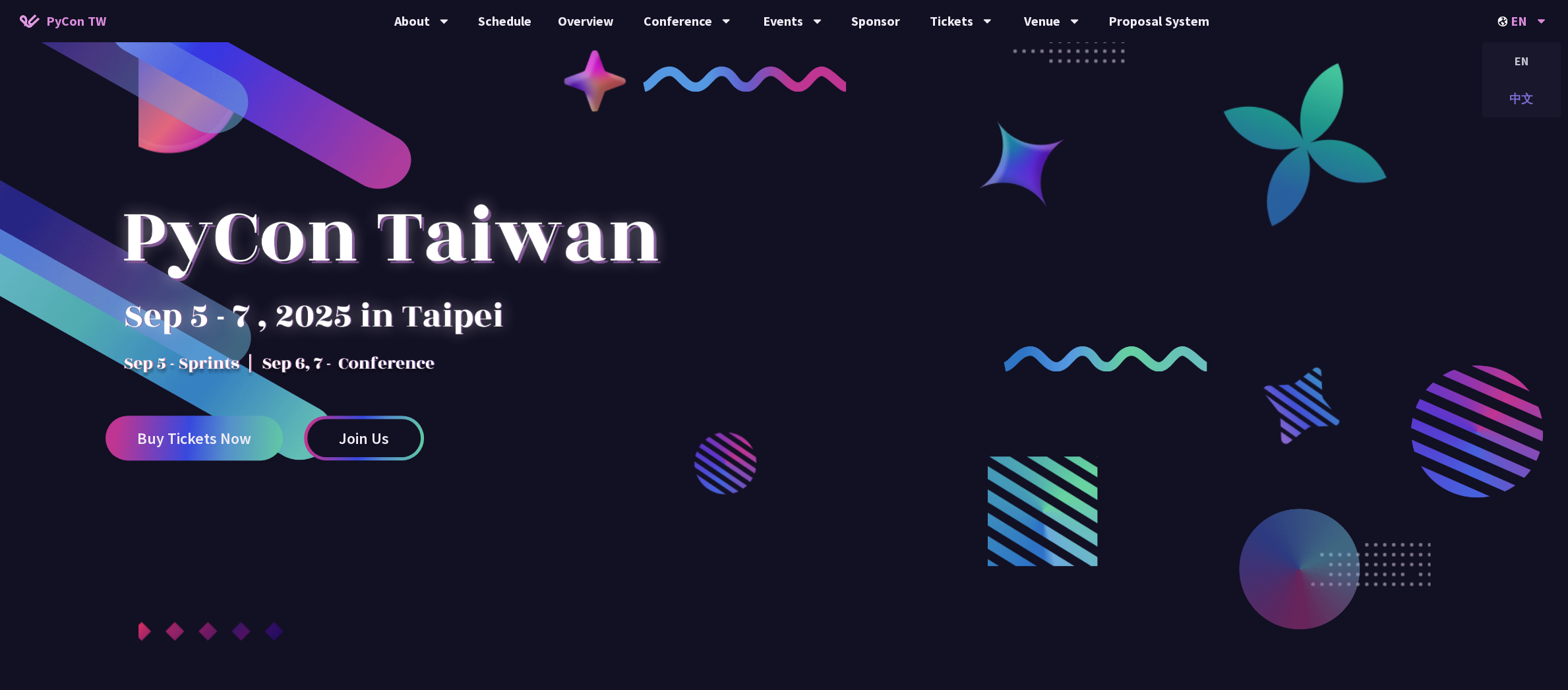
click at [1510, 103] on div "中文" at bounding box center [1520, 99] width 79 height 31
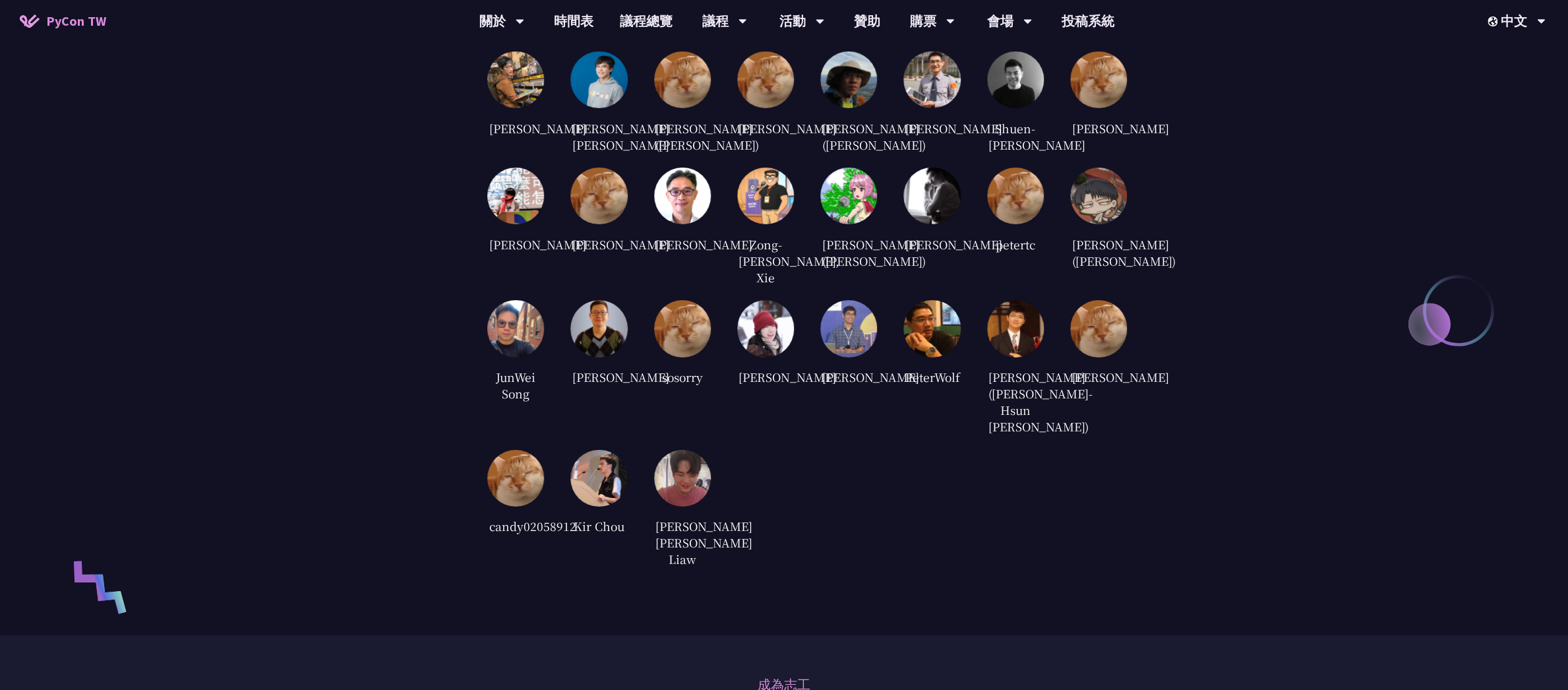
scroll to position [2927, 0]
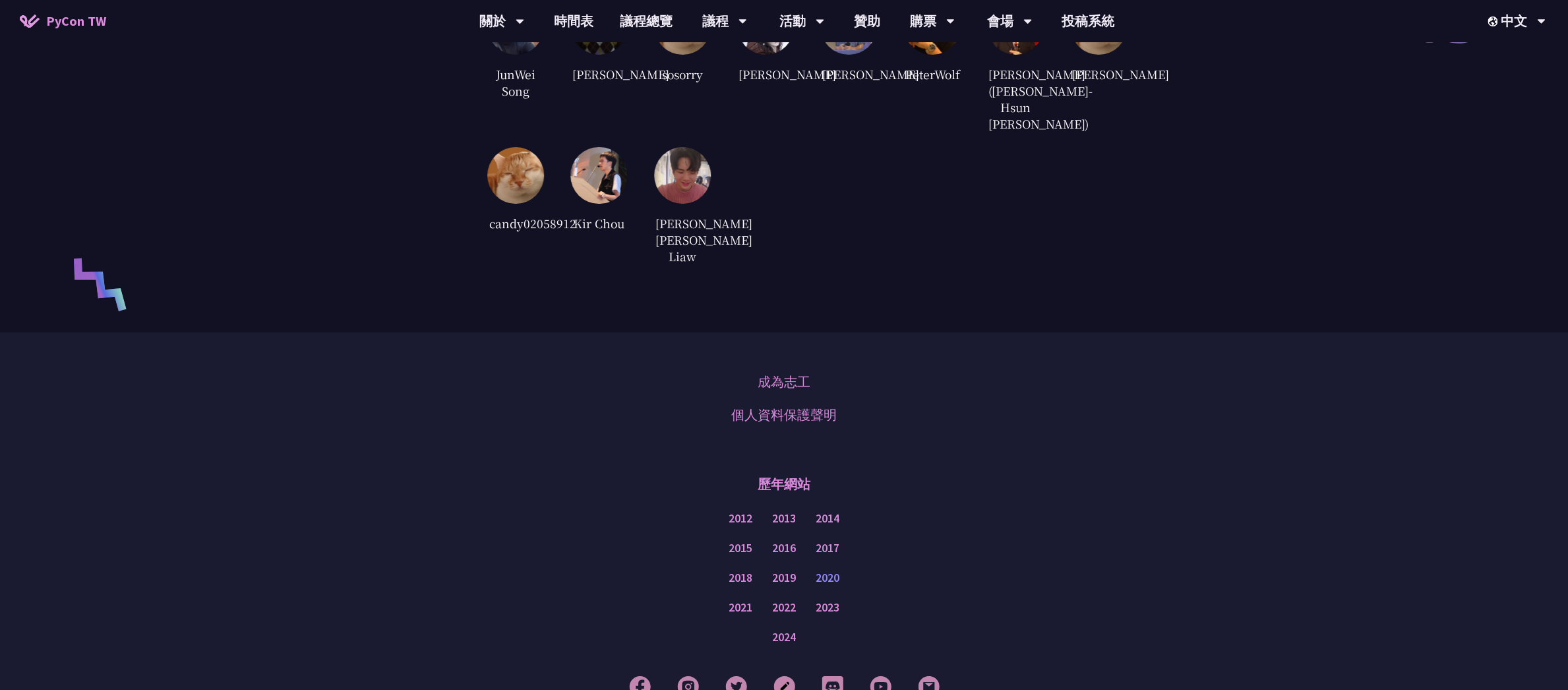
click at [829, 586] on link "2020" at bounding box center [827, 578] width 24 height 16
click at [793, 586] on link "2019" at bounding box center [784, 578] width 24 height 16
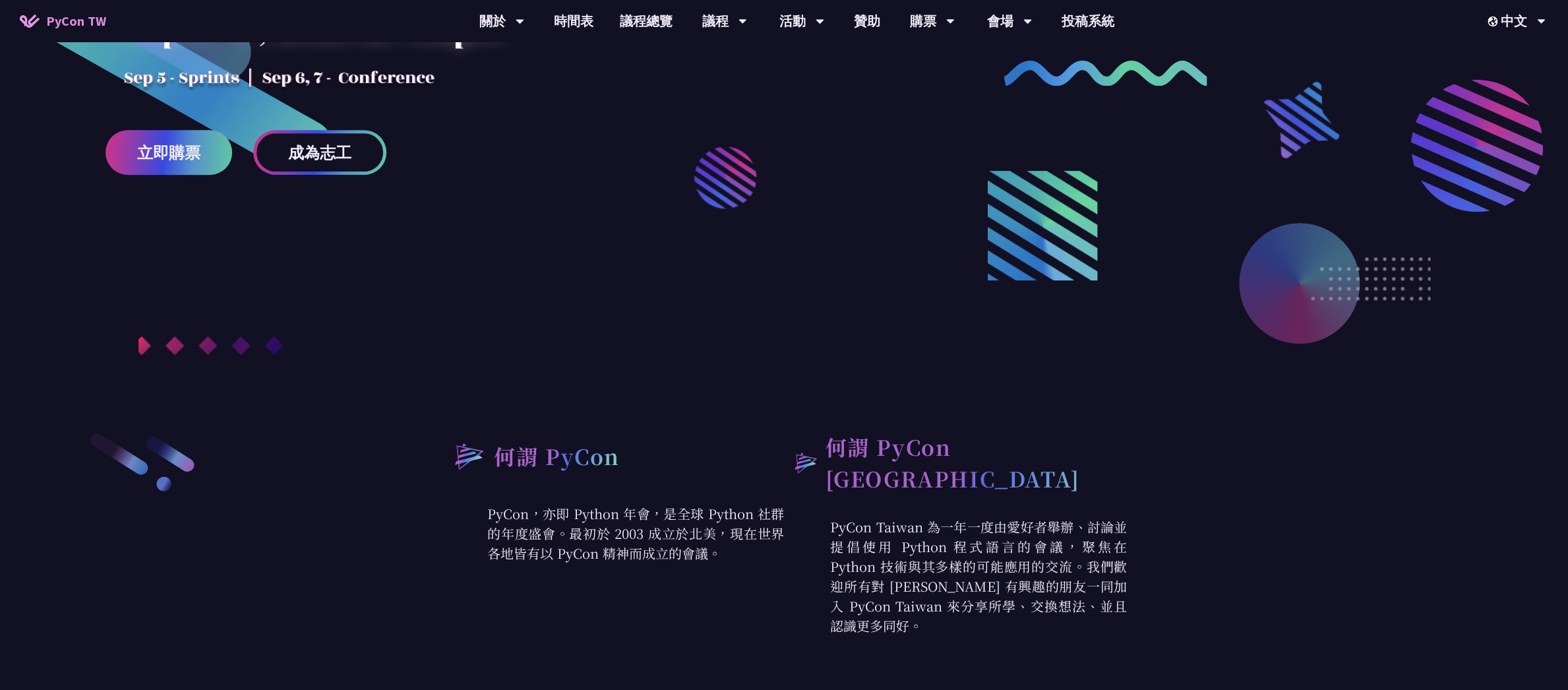
scroll to position [0, 0]
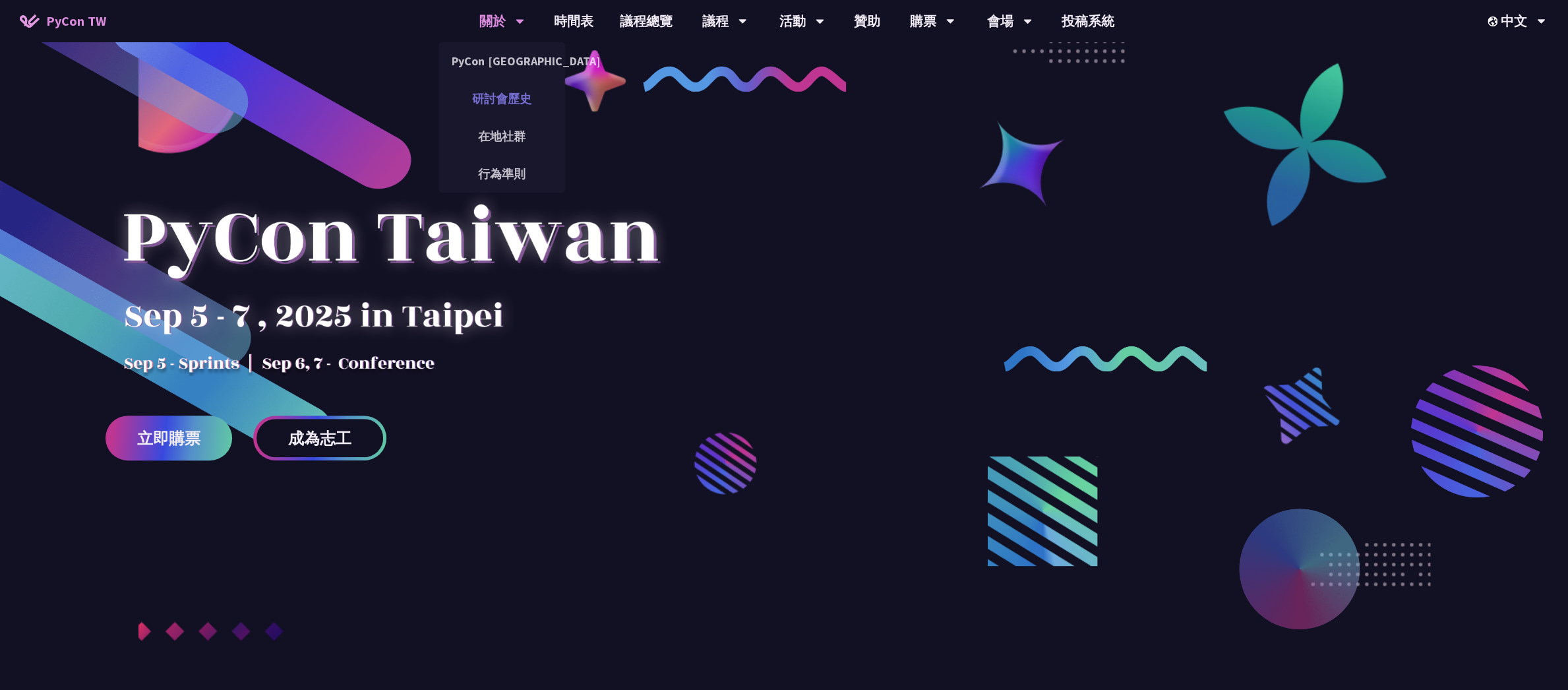
click at [502, 94] on link "研討會歷史" at bounding box center [502, 99] width 127 height 31
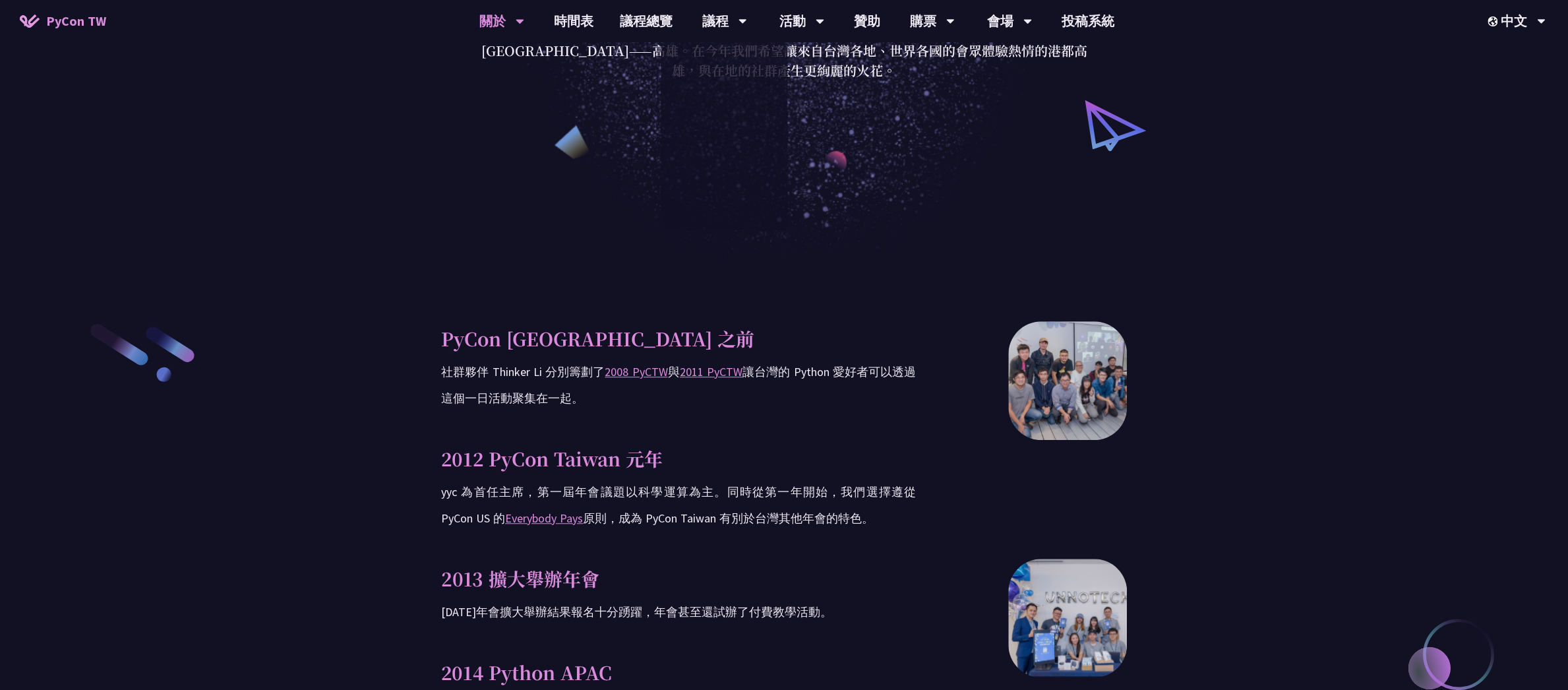
scroll to position [185, 0]
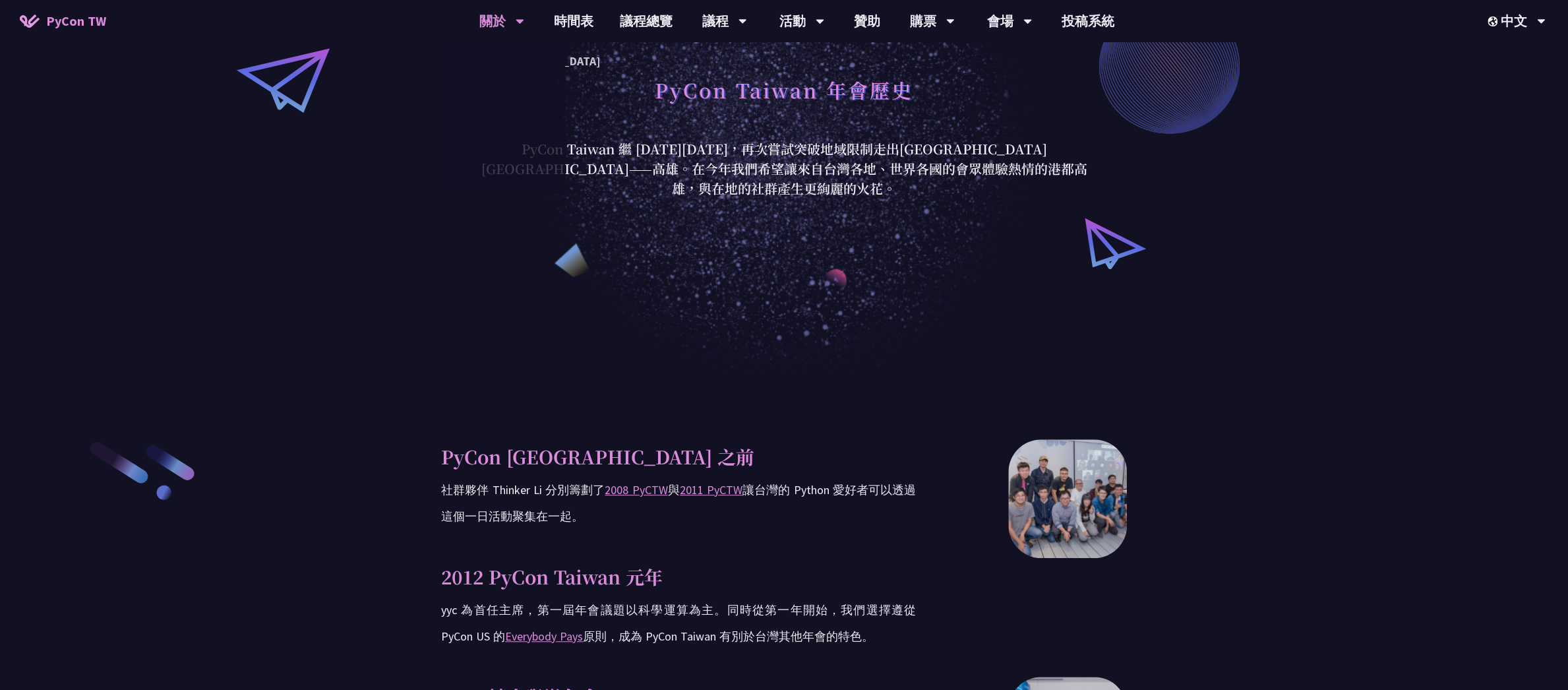
click at [78, 17] on span "PyCon TW" at bounding box center [76, 20] width 60 height 20
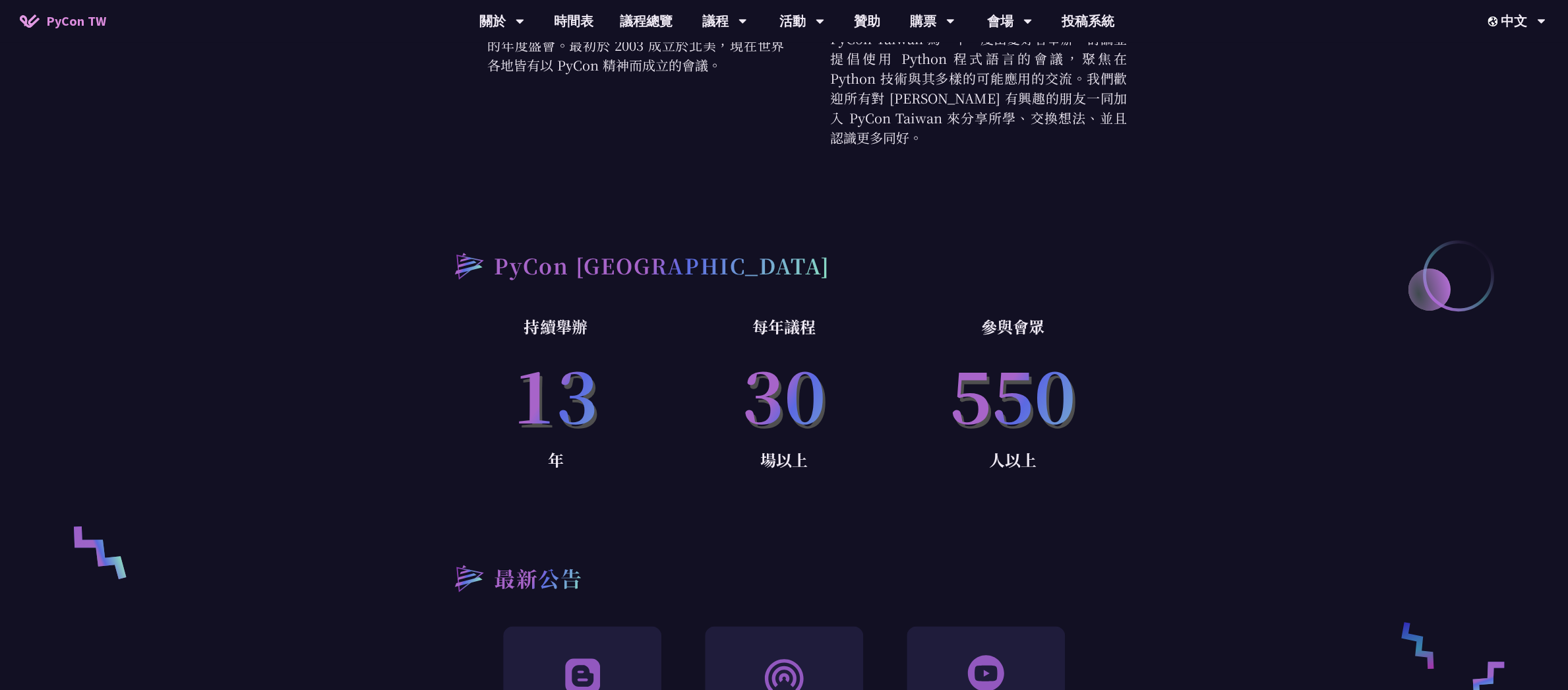
scroll to position [756, 0]
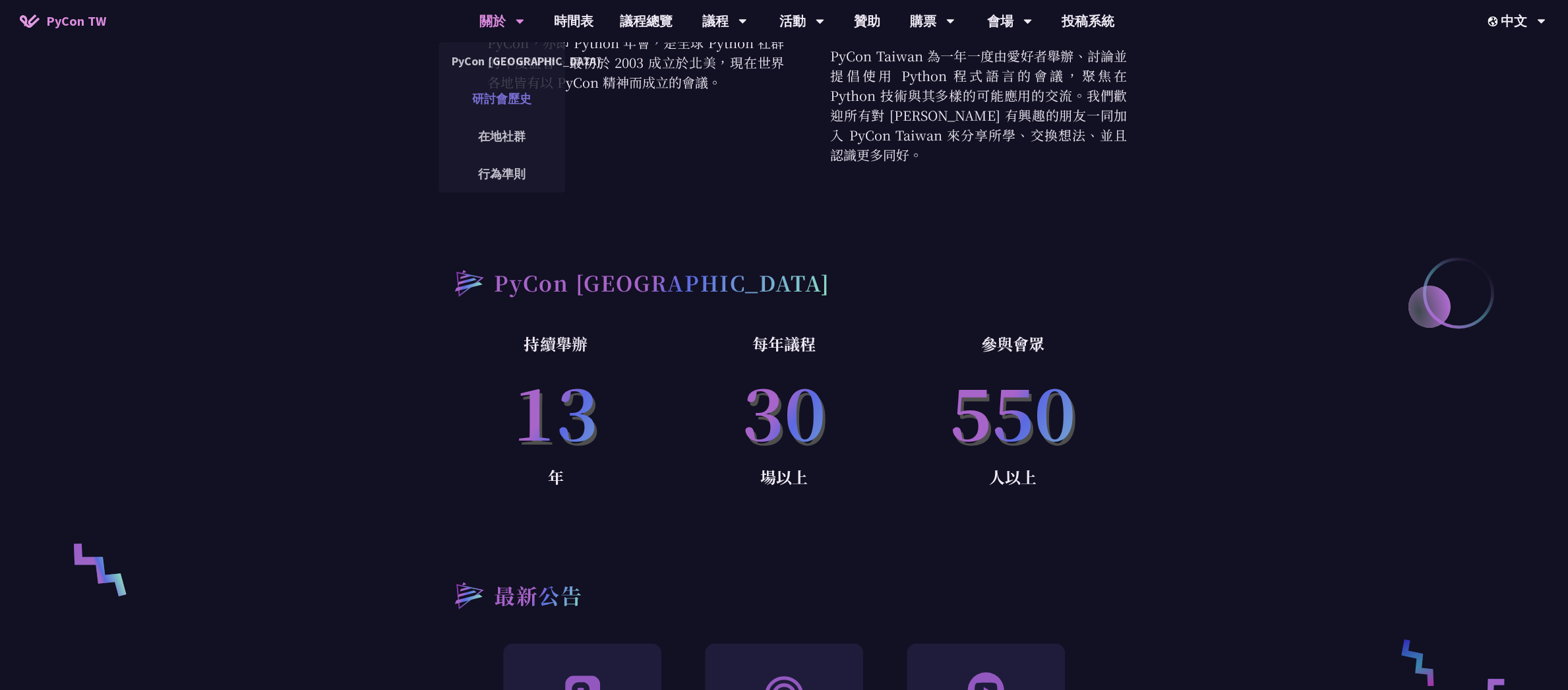
click at [497, 109] on link "研討會歷史" at bounding box center [502, 99] width 127 height 31
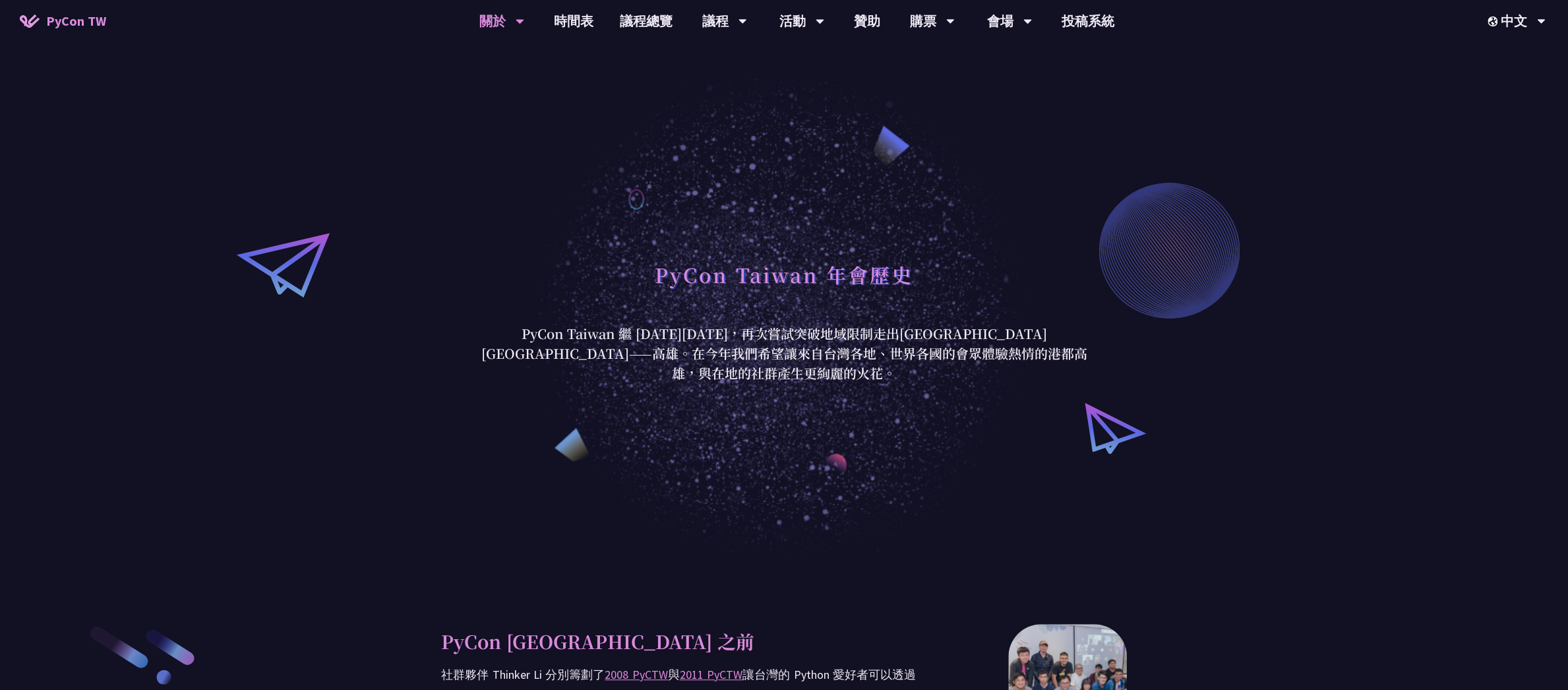
click at [81, 14] on span "PyCon TW" at bounding box center [76, 20] width 60 height 20
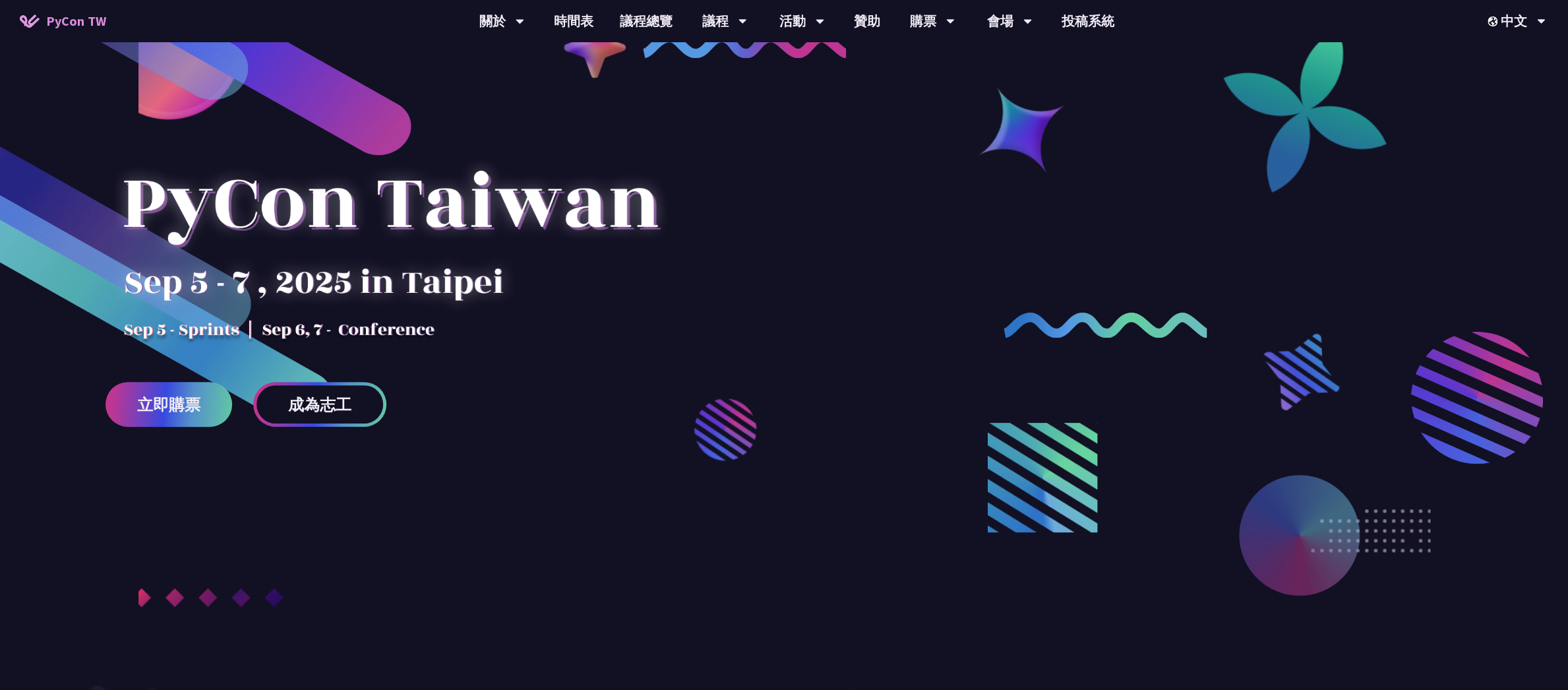
scroll to position [286, 0]
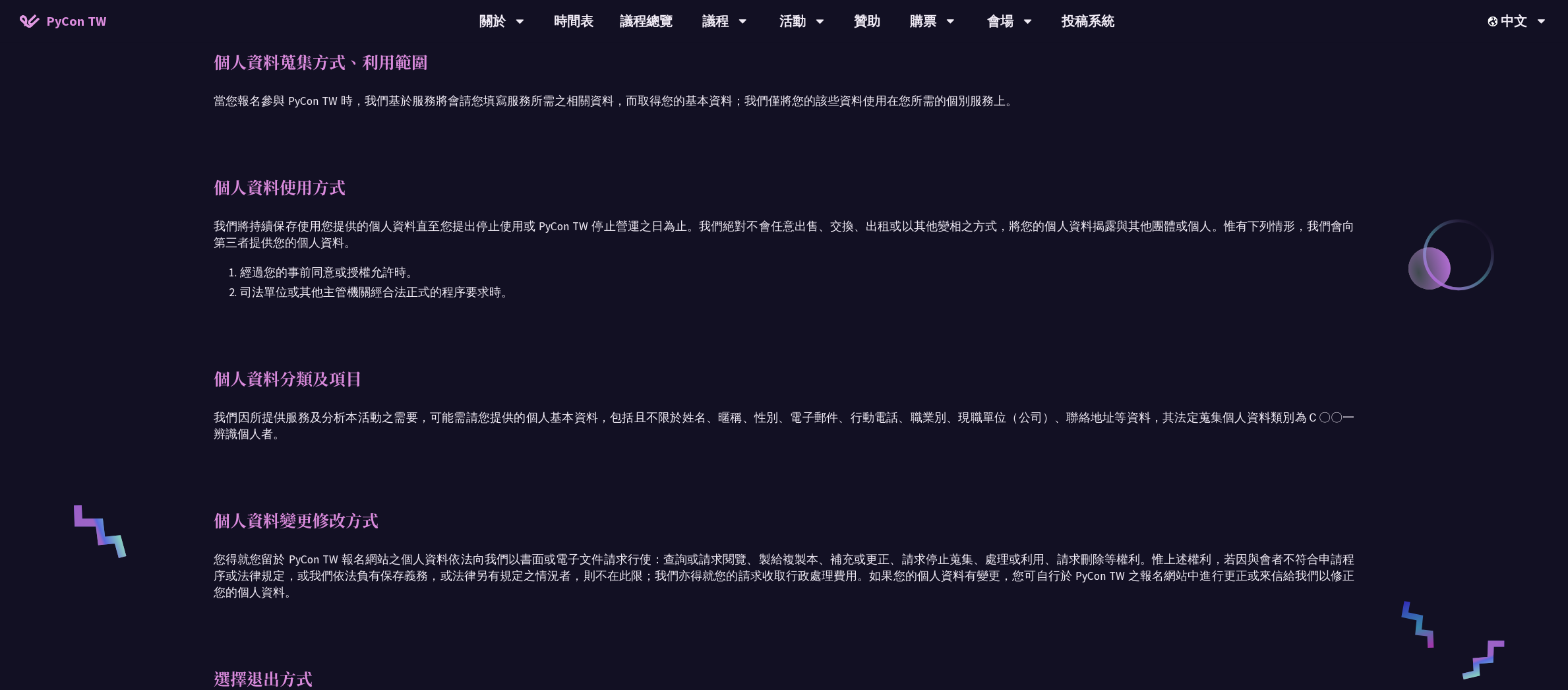
scroll to position [858, 0]
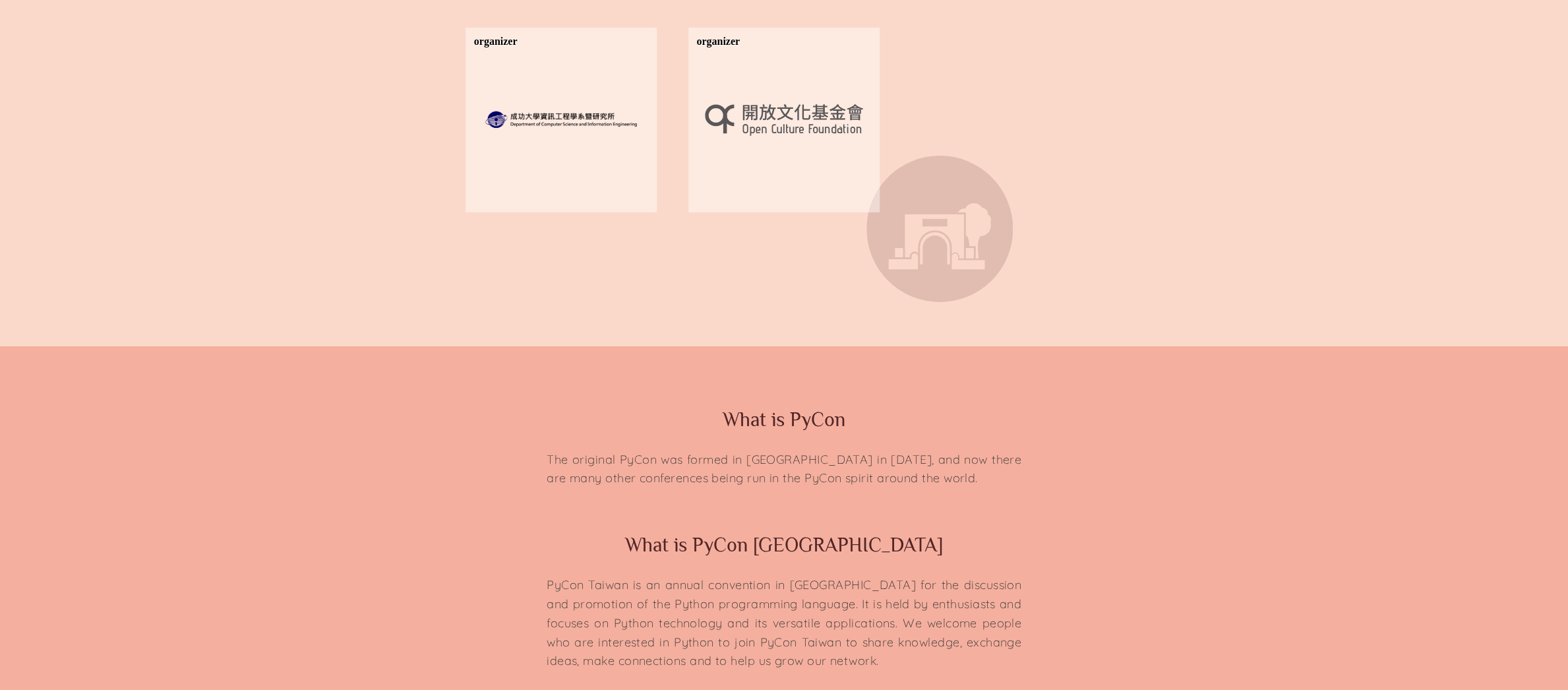
scroll to position [3162, 0]
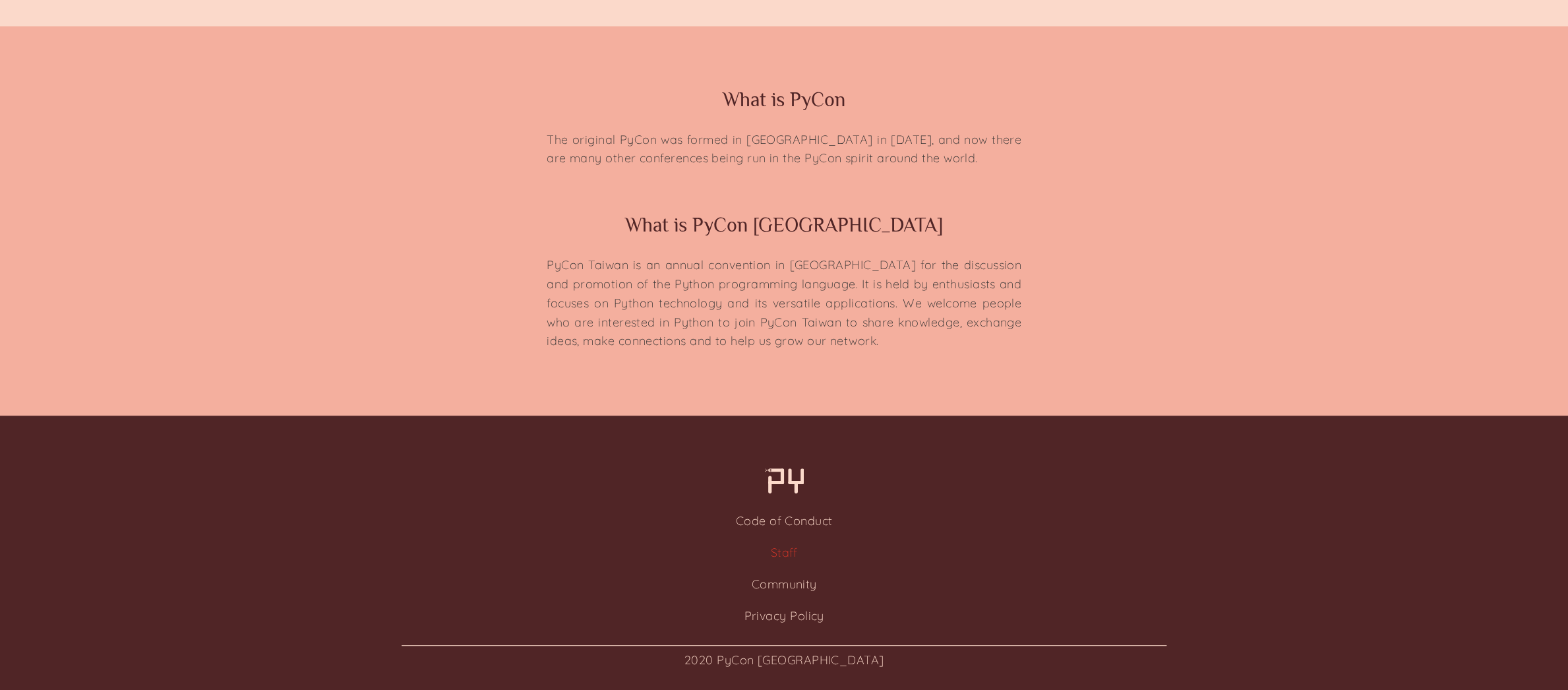
click at [791, 560] on link "Staff" at bounding box center [784, 552] width 27 height 15
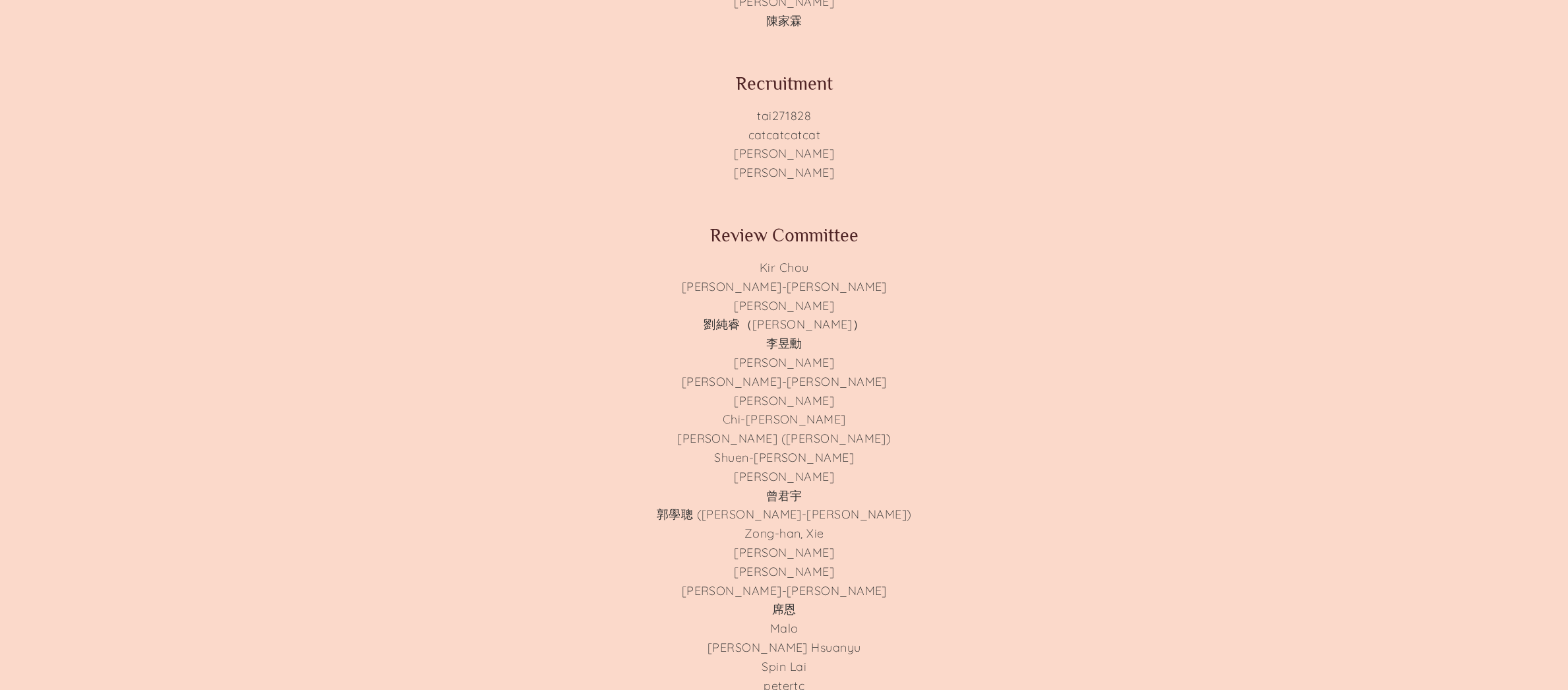
scroll to position [3028, 0]
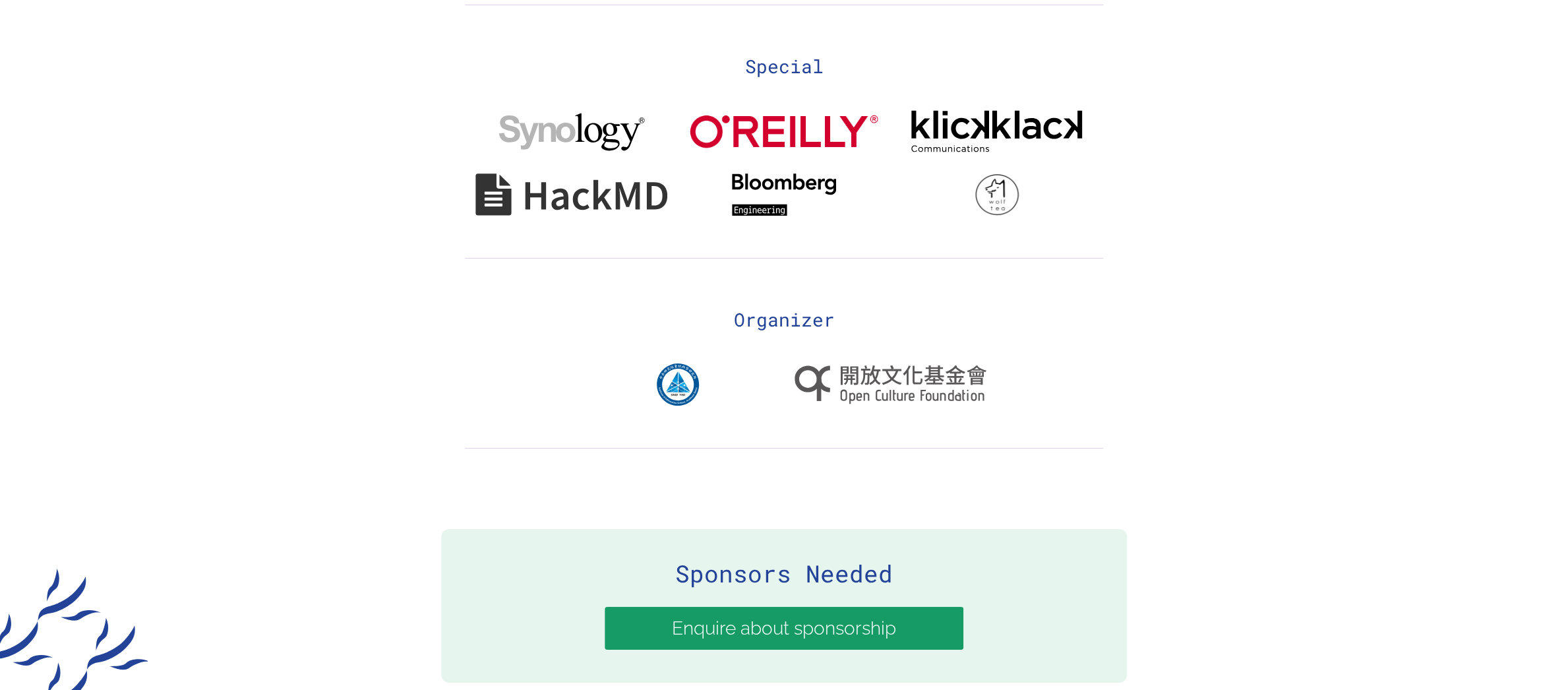
scroll to position [3010, 0]
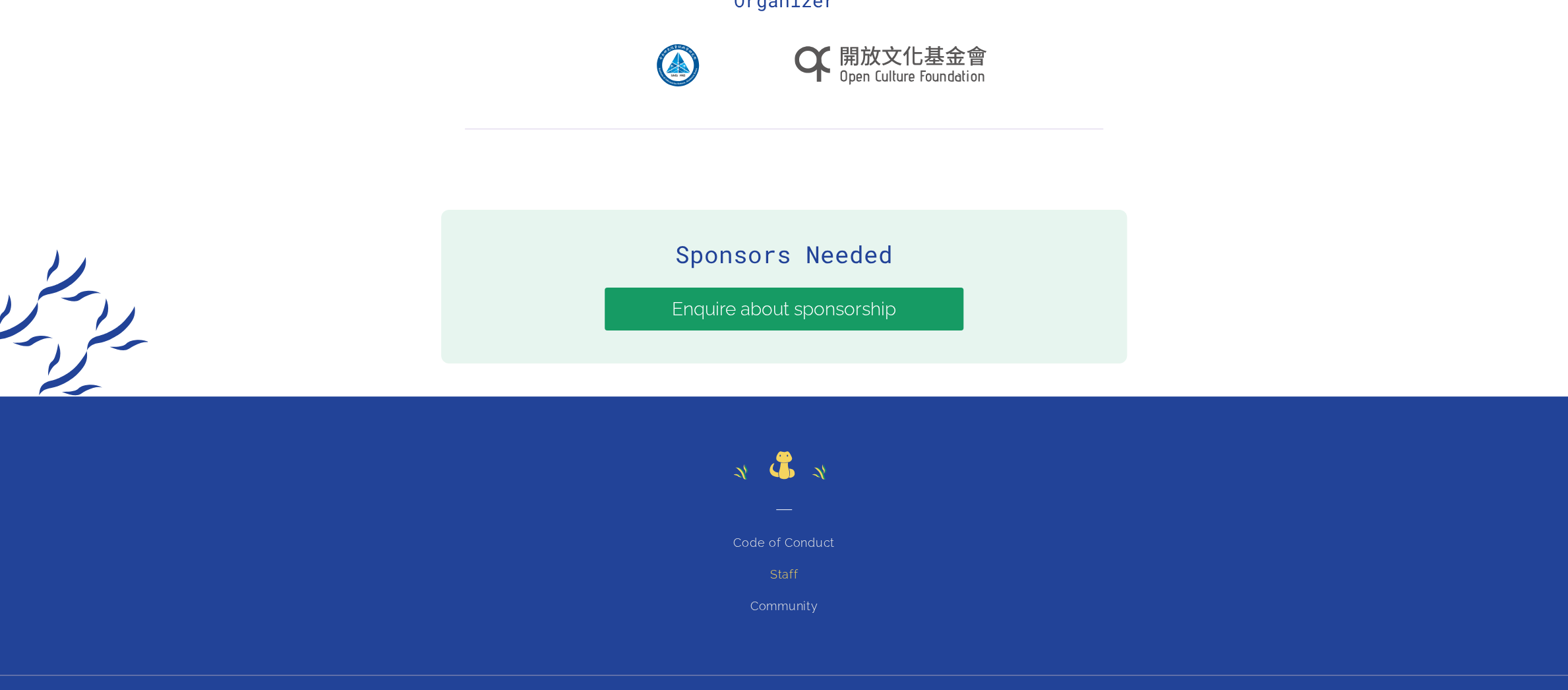
click at [775, 567] on link "Staff" at bounding box center [784, 574] width 28 height 14
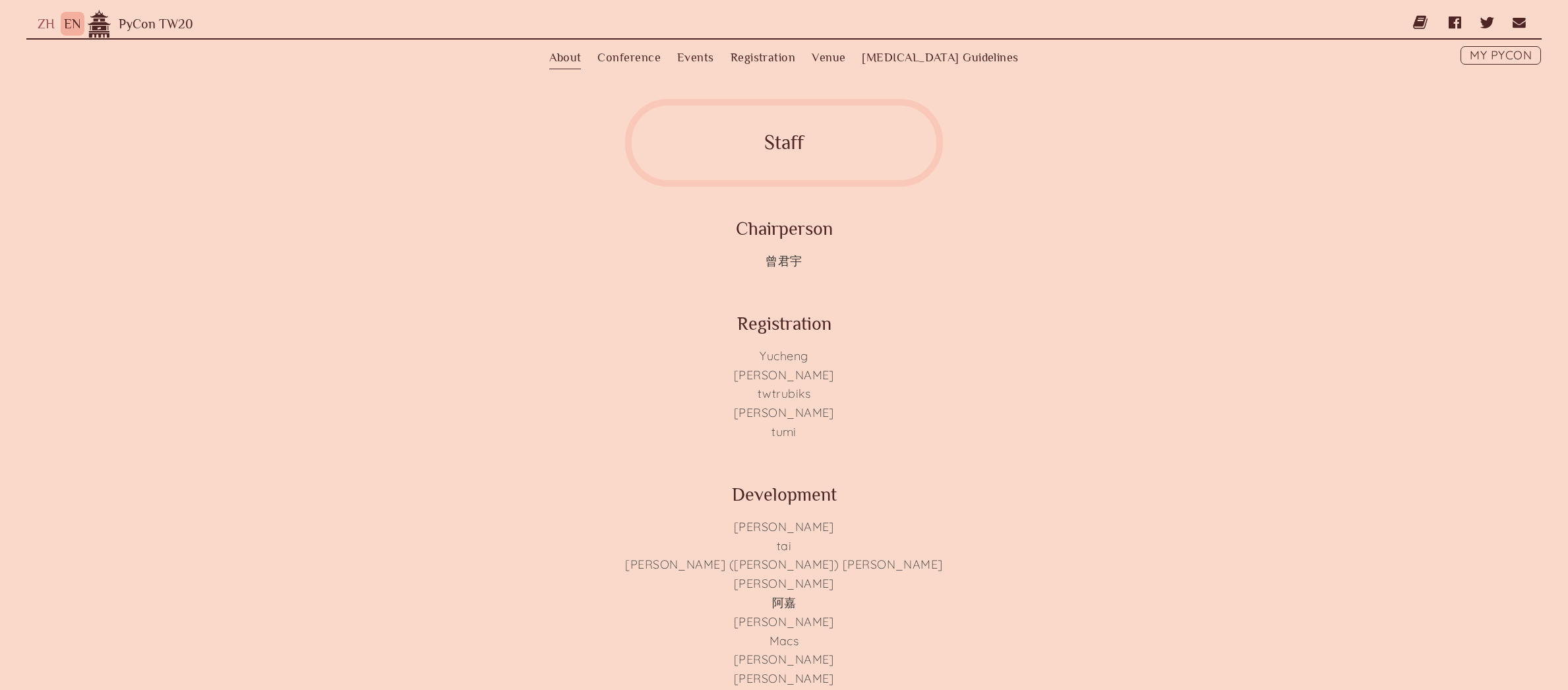
scroll to position [3028, 0]
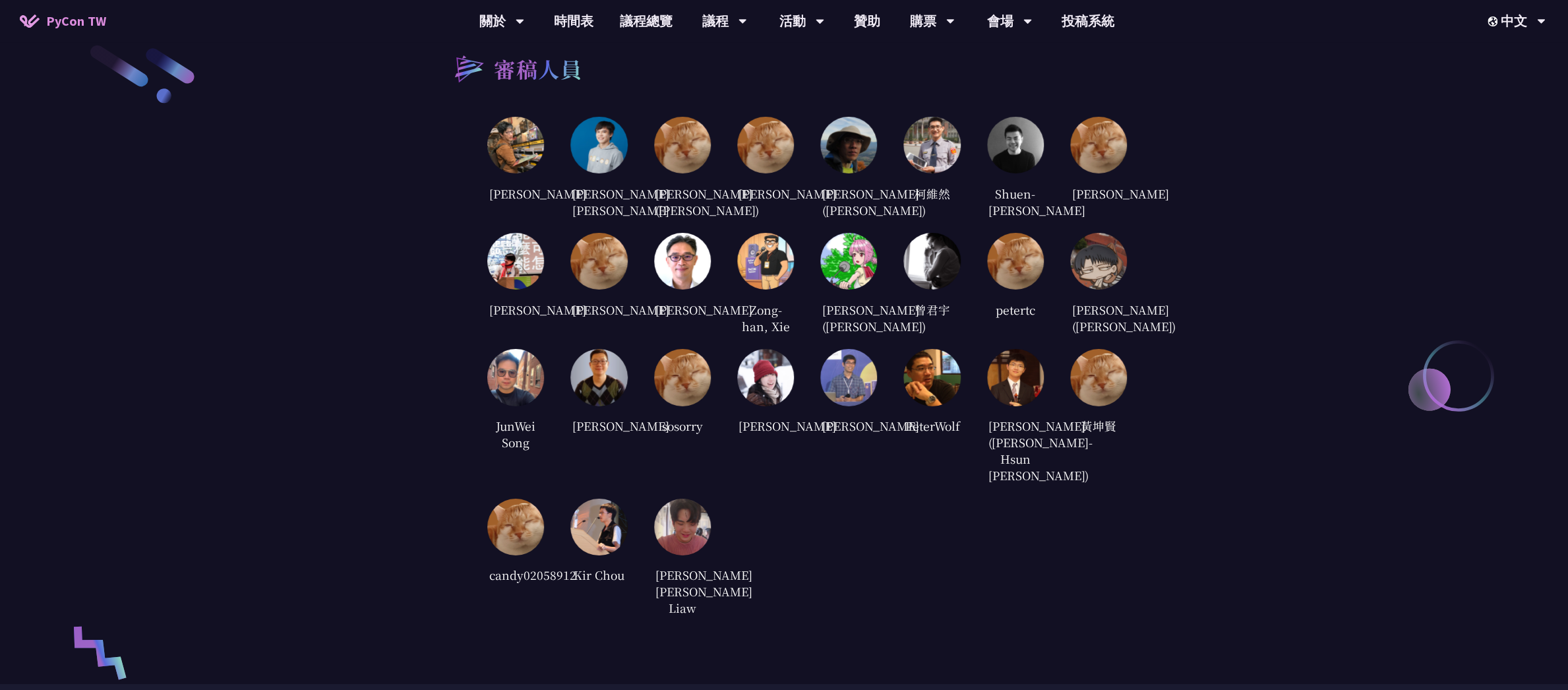
scroll to position [2088, 0]
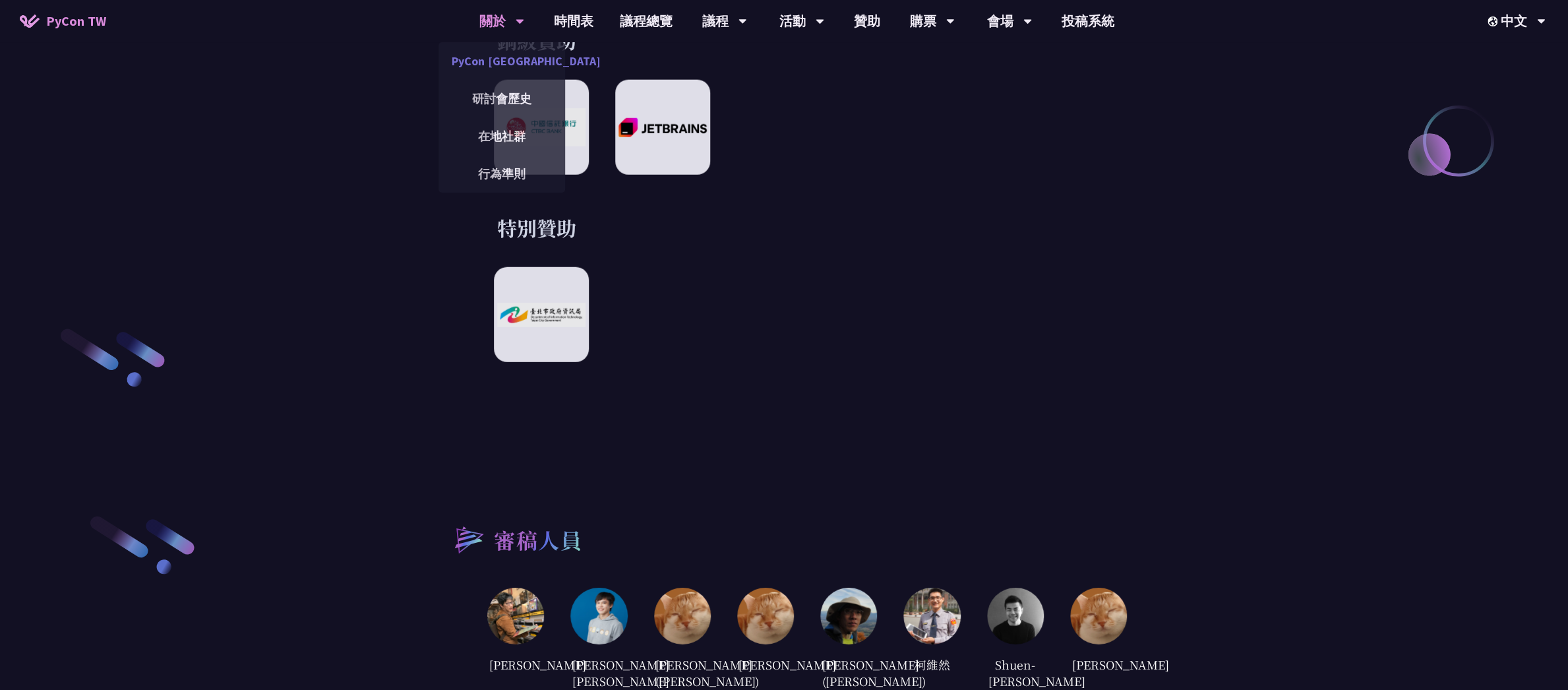
click at [503, 69] on link "PyCon [GEOGRAPHIC_DATA]" at bounding box center [502, 60] width 127 height 31
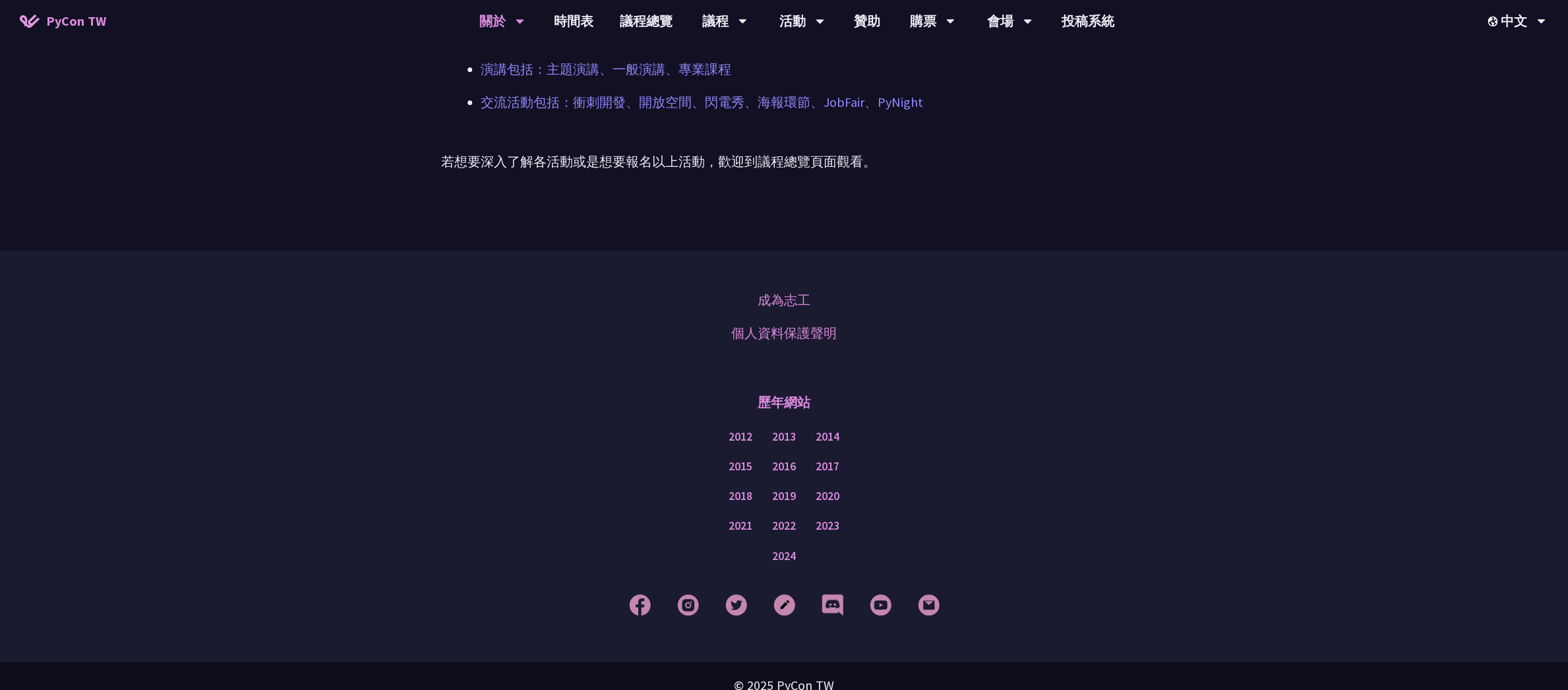
scroll to position [921, 0]
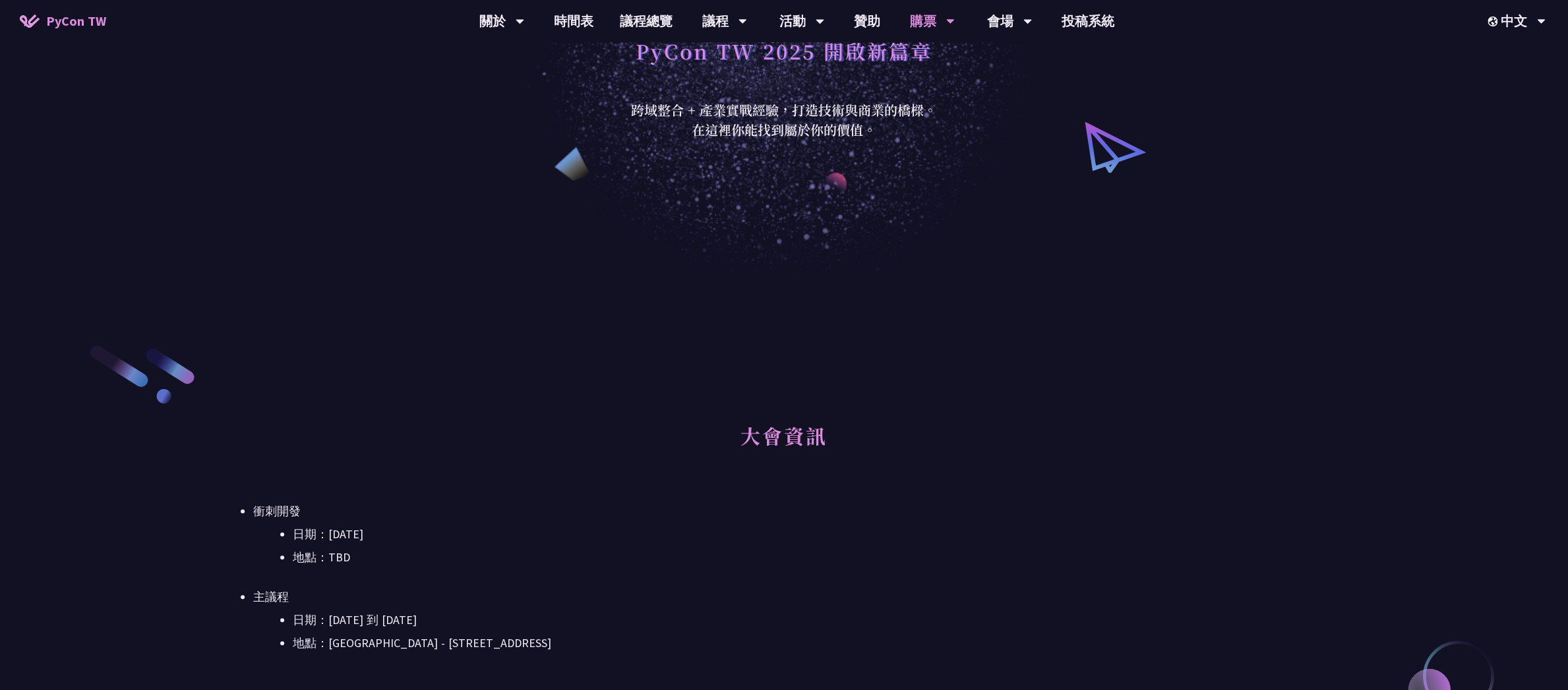
scroll to position [403, 0]
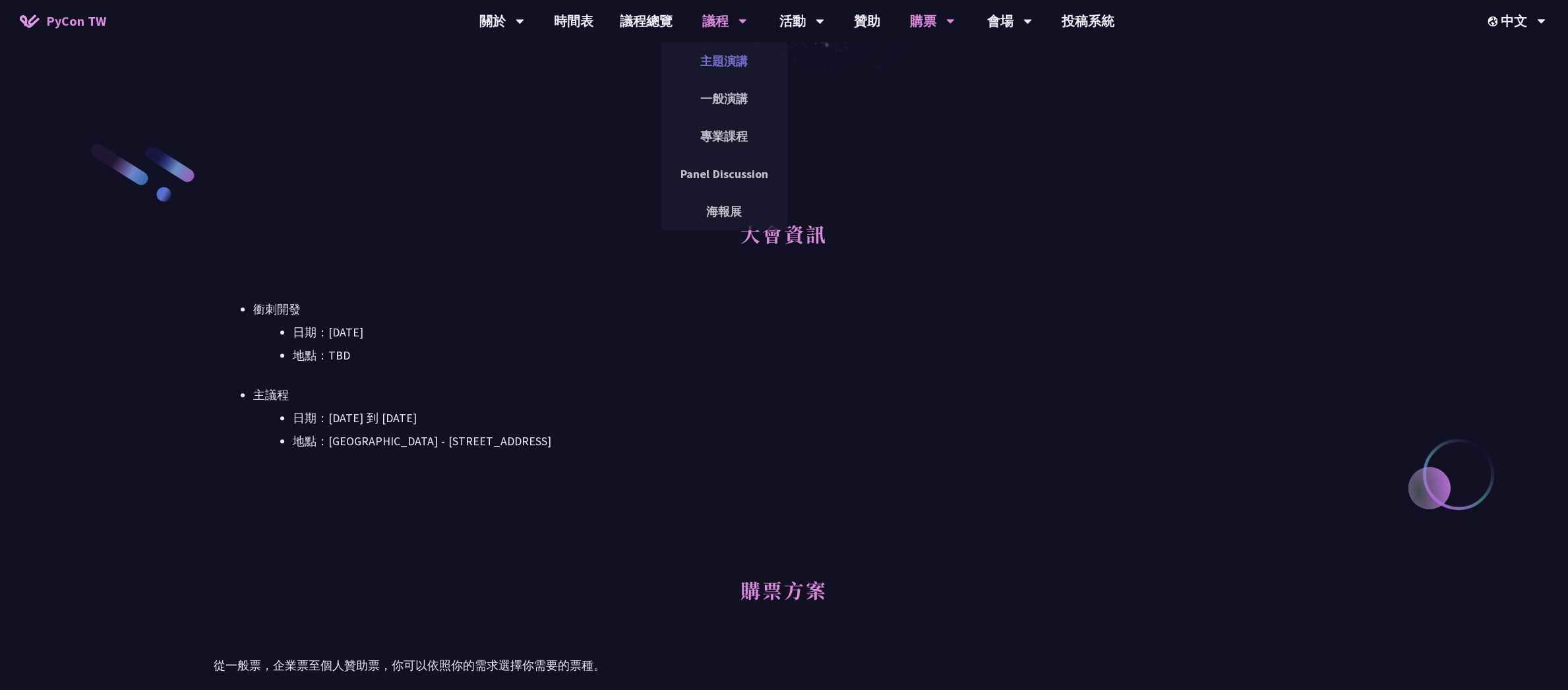
click at [714, 63] on link "主題演講" at bounding box center [724, 60] width 127 height 31
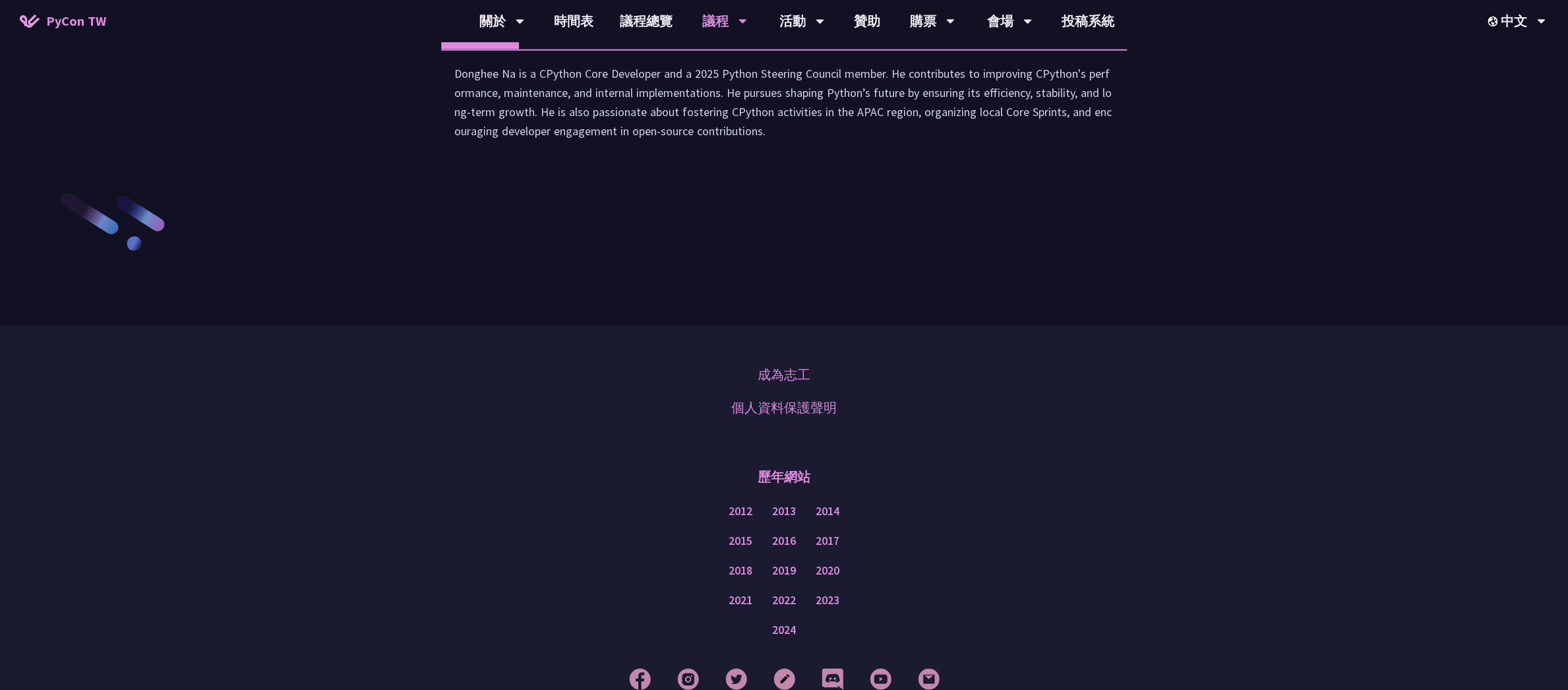
scroll to position [2035, 0]
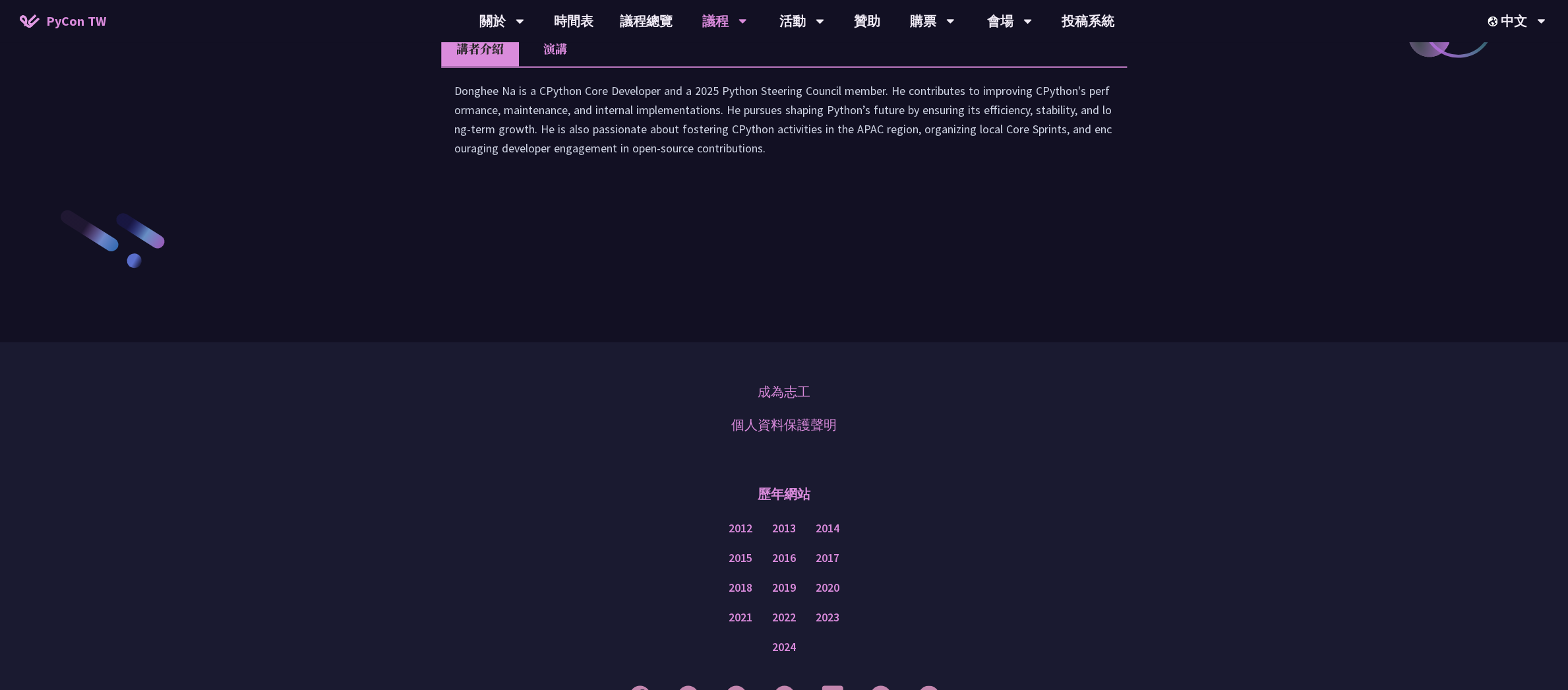
click at [549, 66] on li "演講" at bounding box center [554, 48] width 72 height 37
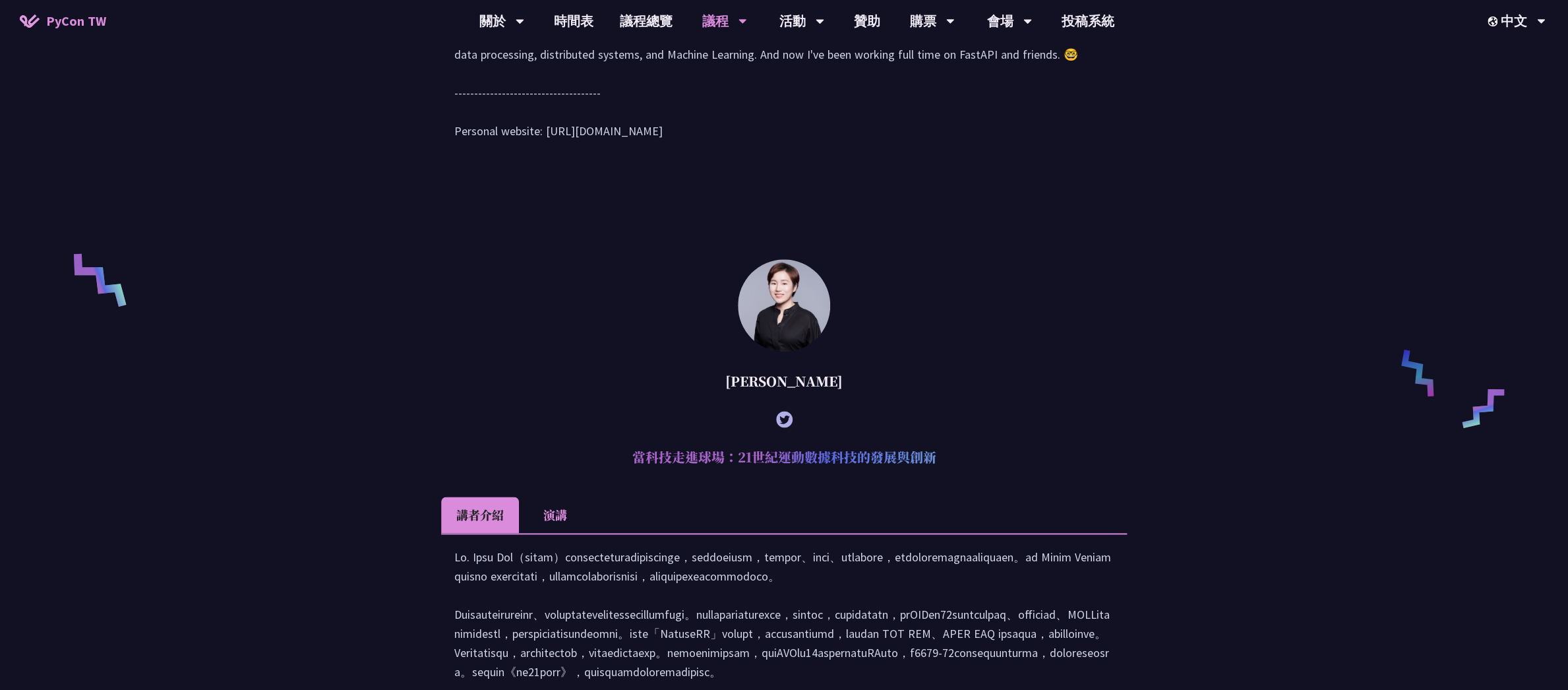
scroll to position [909, 0]
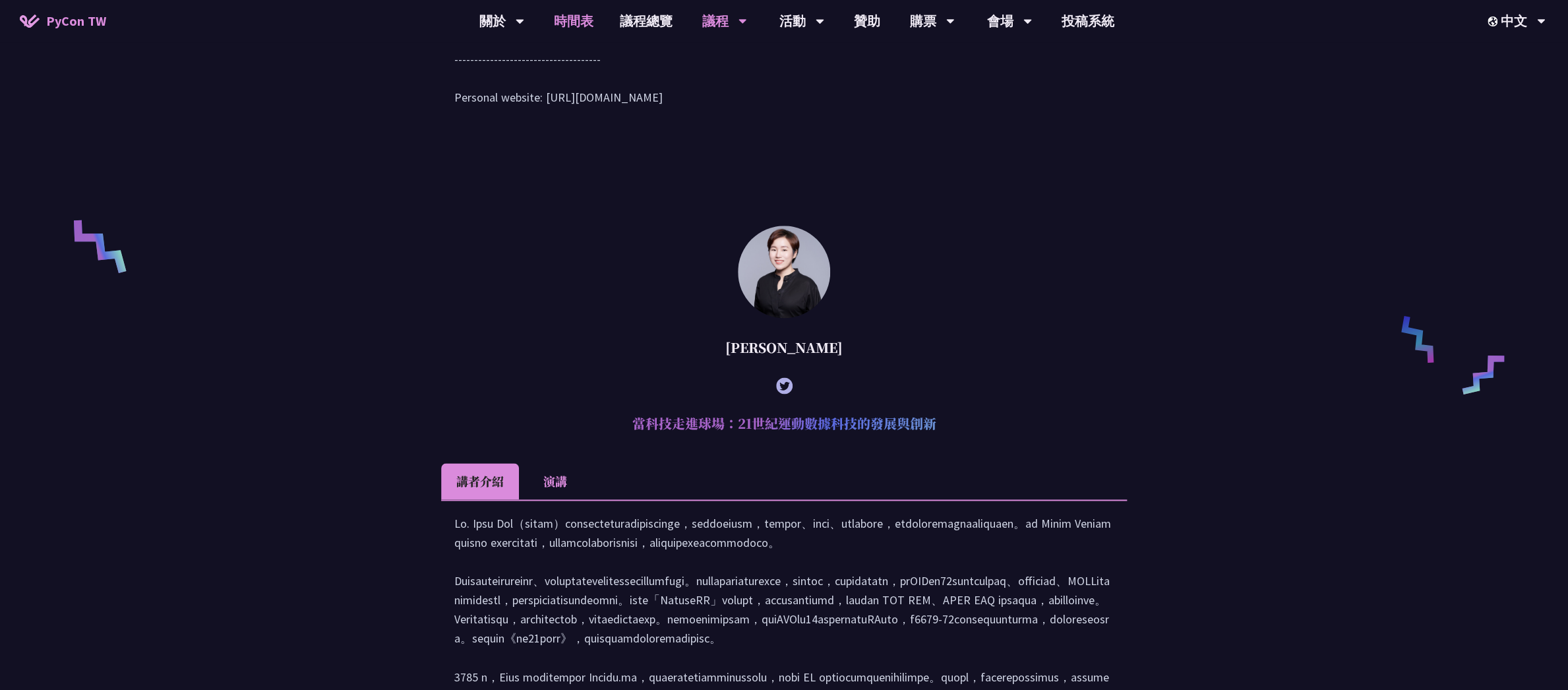
click at [599, 25] on link "時間表" at bounding box center [574, 21] width 66 height 43
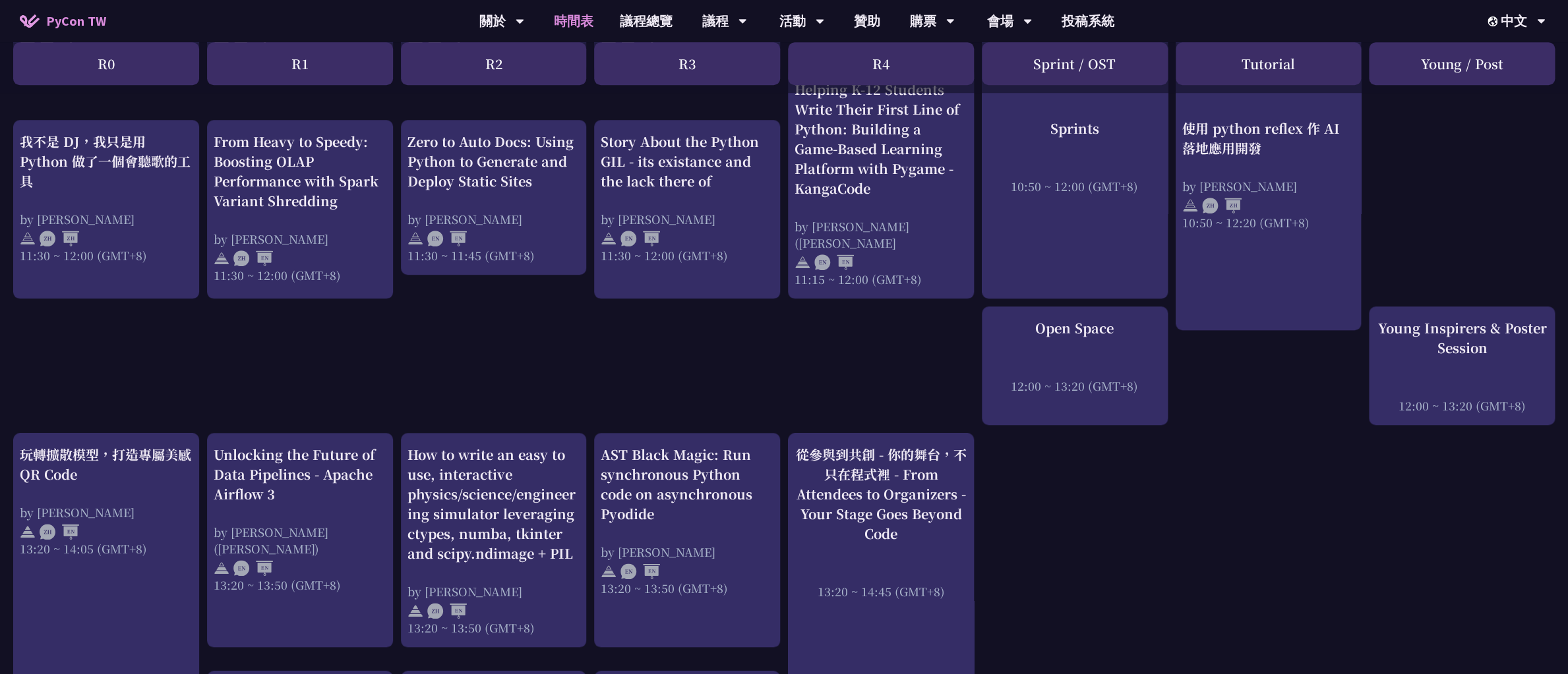
scroll to position [437, 0]
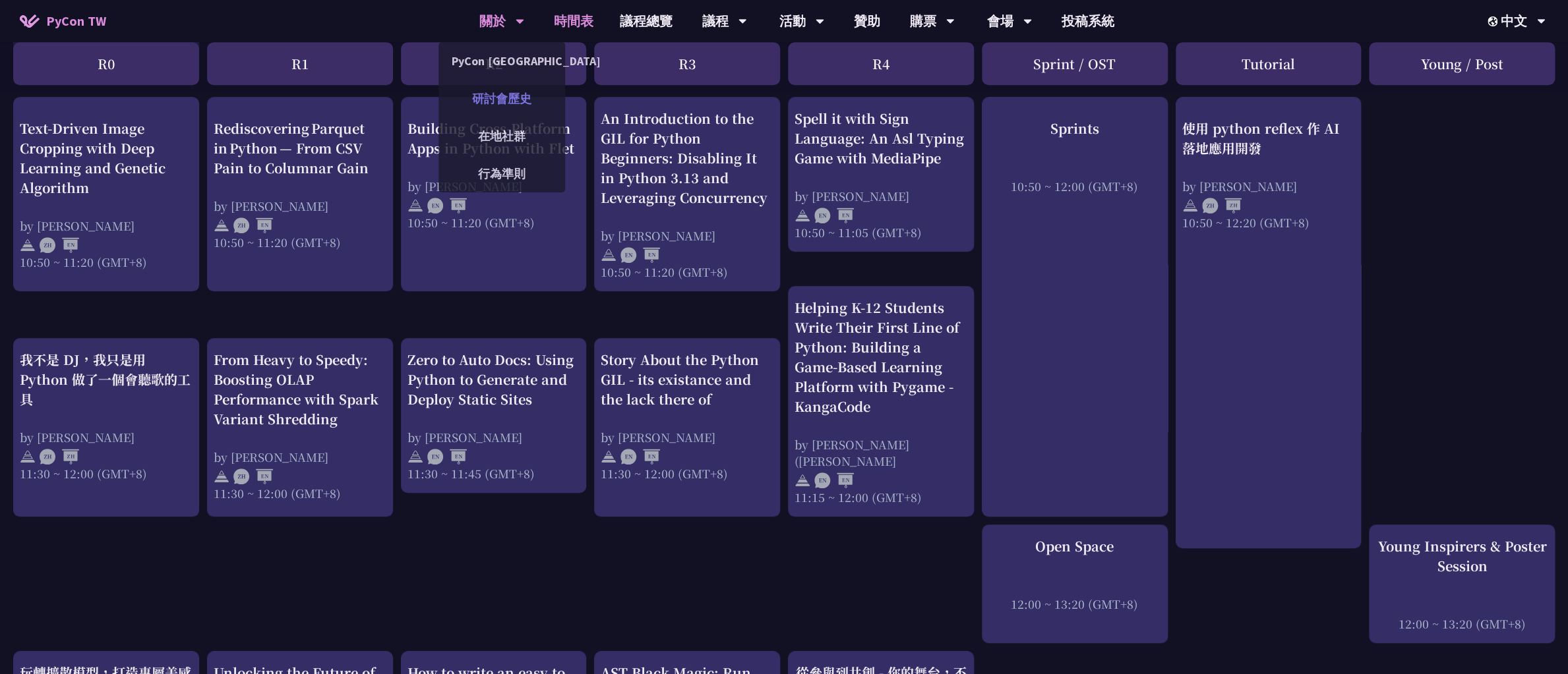
click at [514, 97] on link "研討會歷史" at bounding box center [502, 99] width 127 height 31
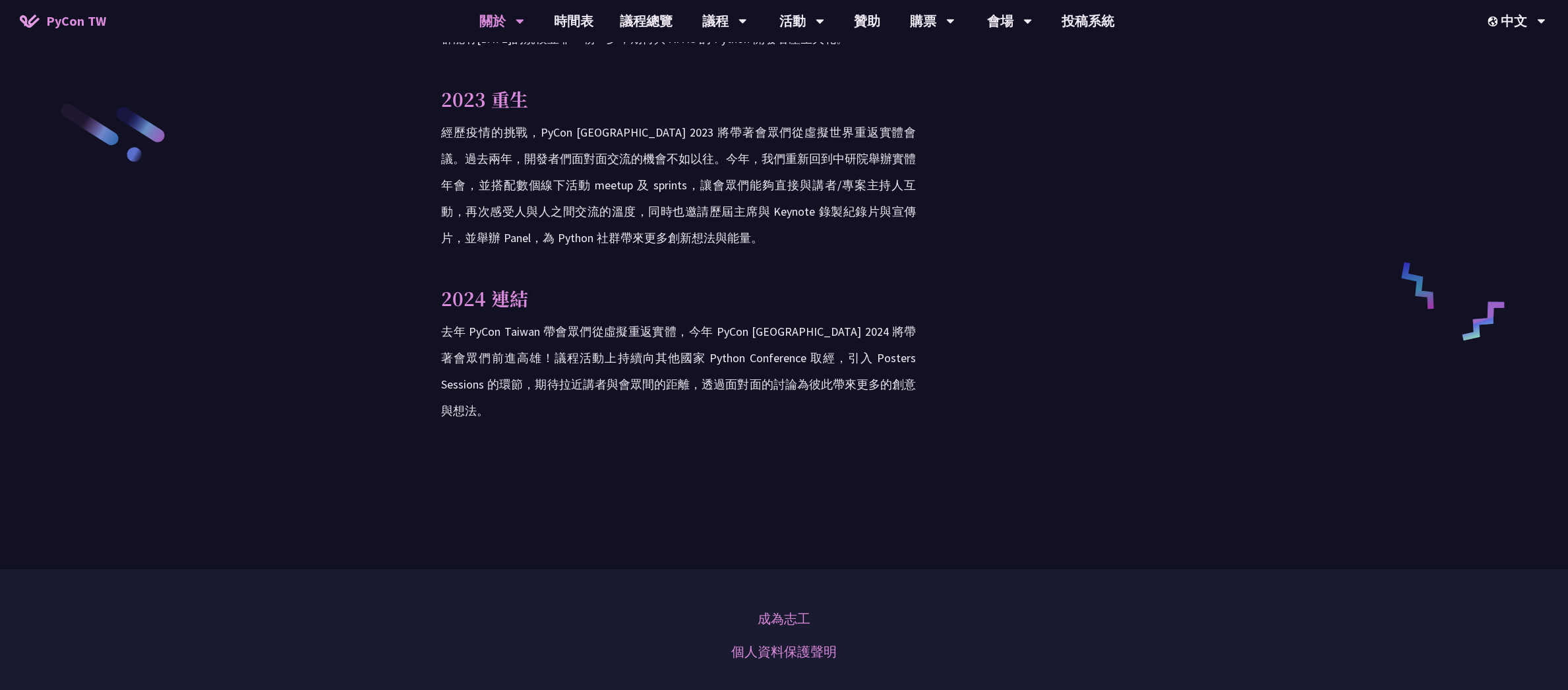
scroll to position [2136, 0]
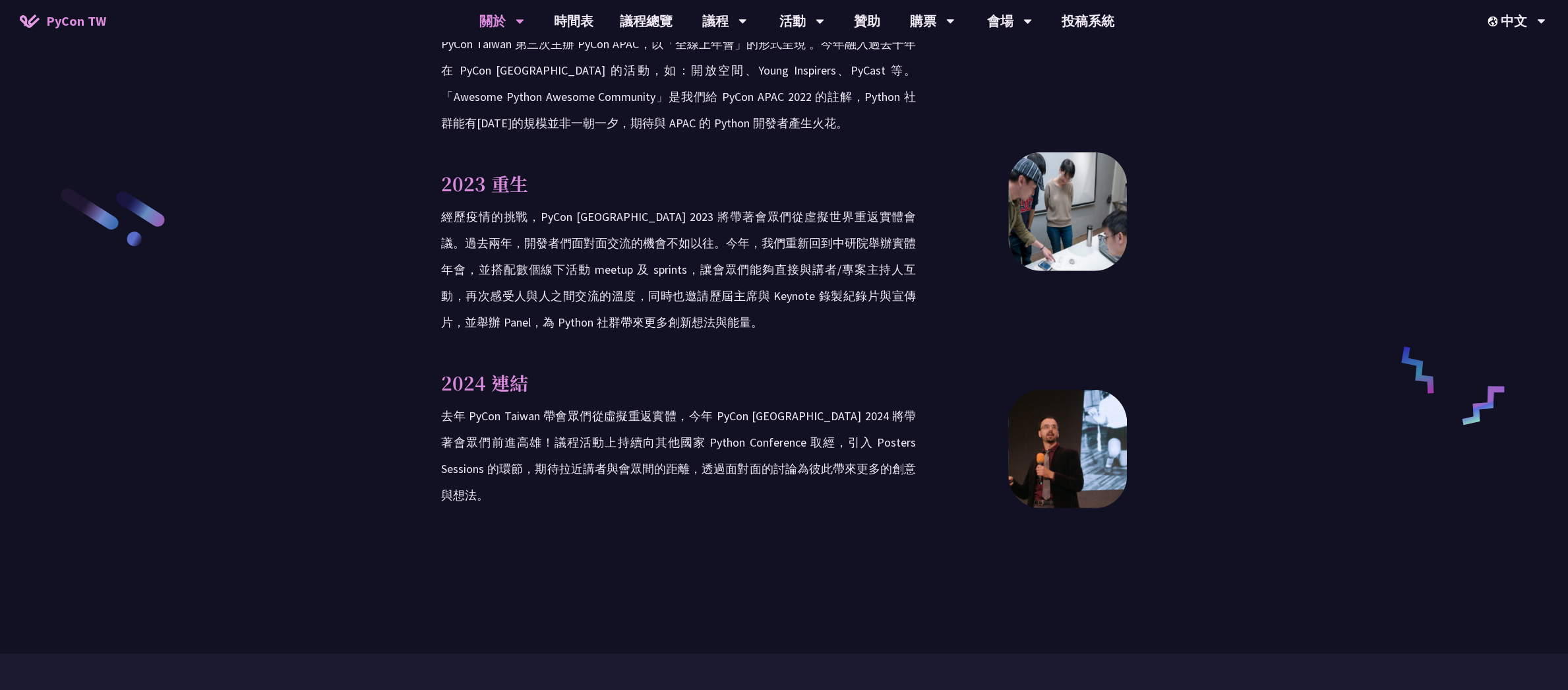
click at [478, 169] on p "2023 重生" at bounding box center [679, 183] width 474 height 28
click at [498, 368] on p "2024 連結" at bounding box center [679, 382] width 474 height 28
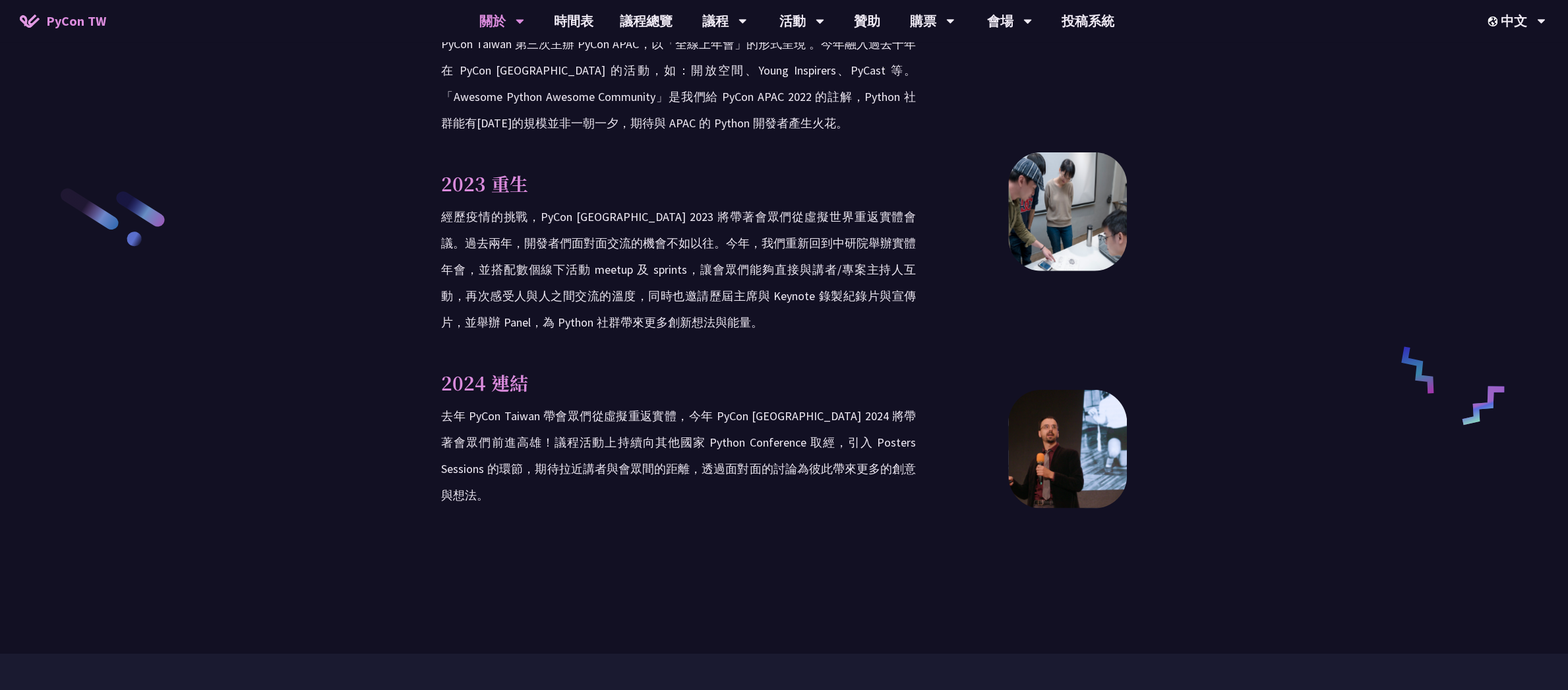
click at [498, 368] on p "2024 連結" at bounding box center [679, 382] width 474 height 28
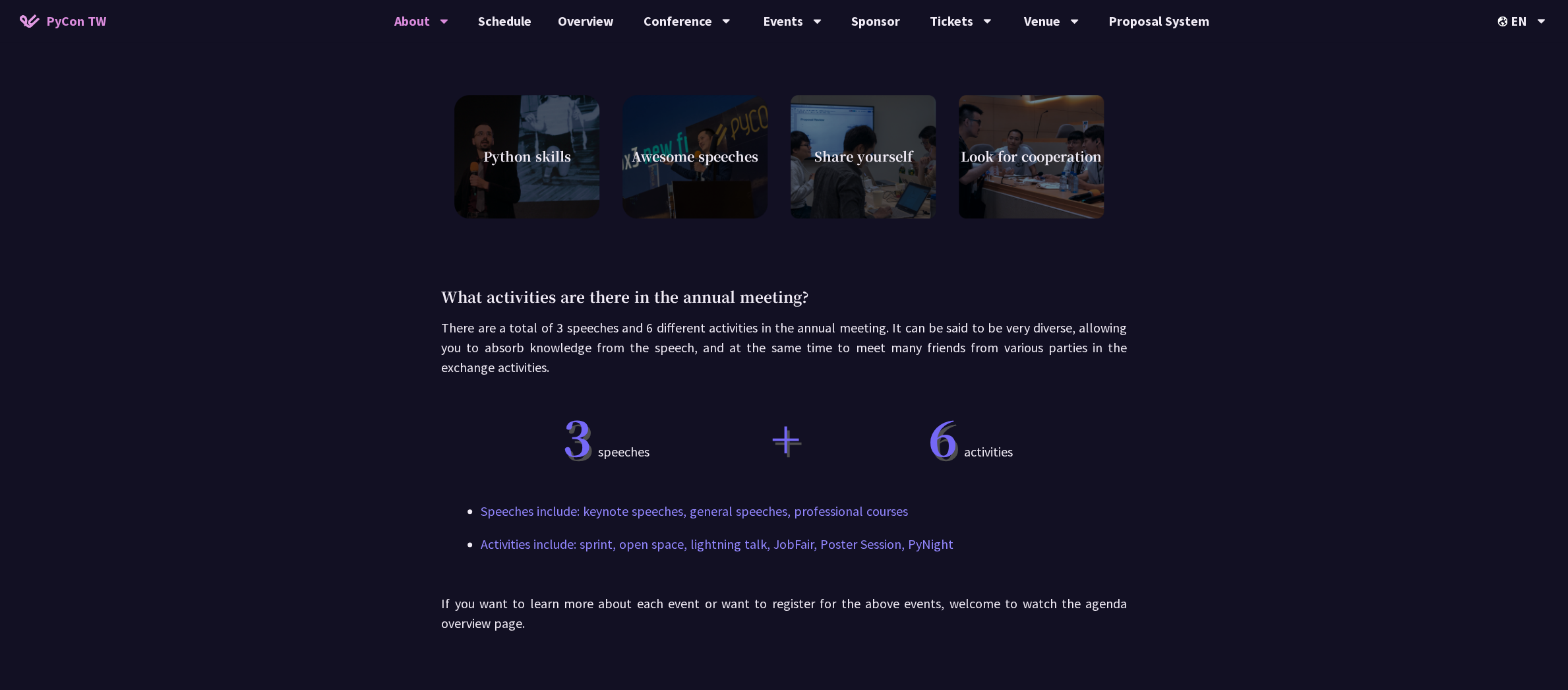
scroll to position [959, 0]
